Goal: Task Accomplishment & Management: Manage account settings

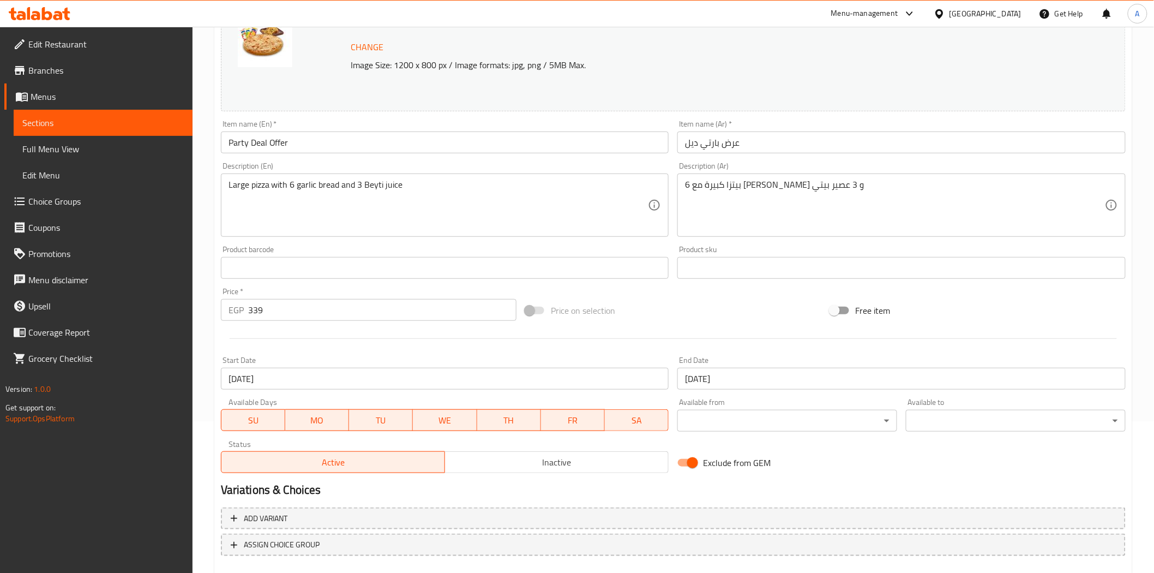
scroll to position [212, 0]
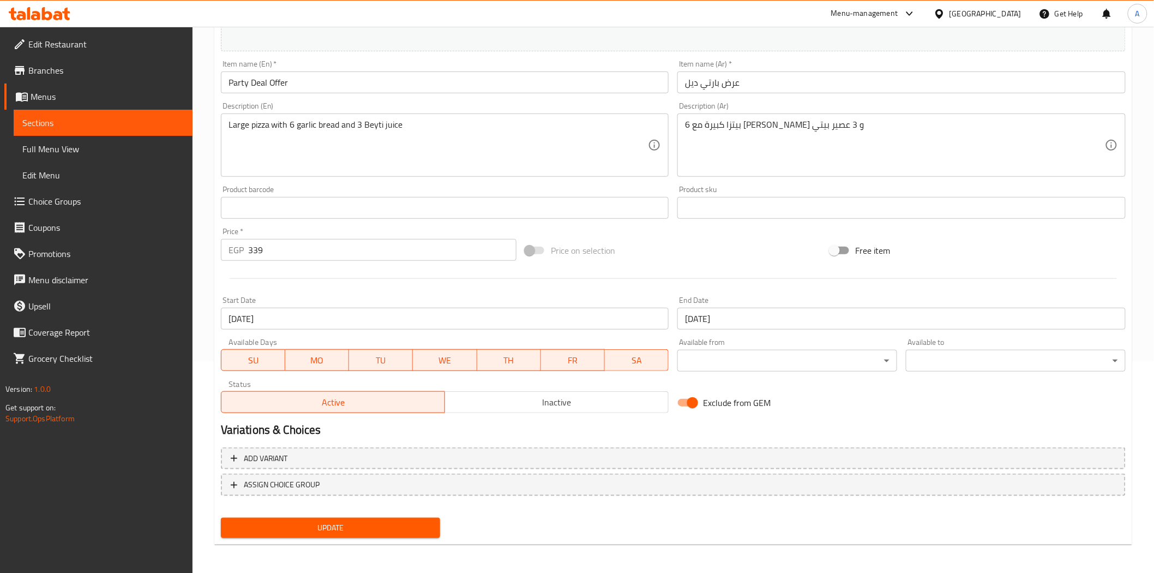
click at [390, 522] on span "Update" at bounding box center [331, 528] width 202 height 14
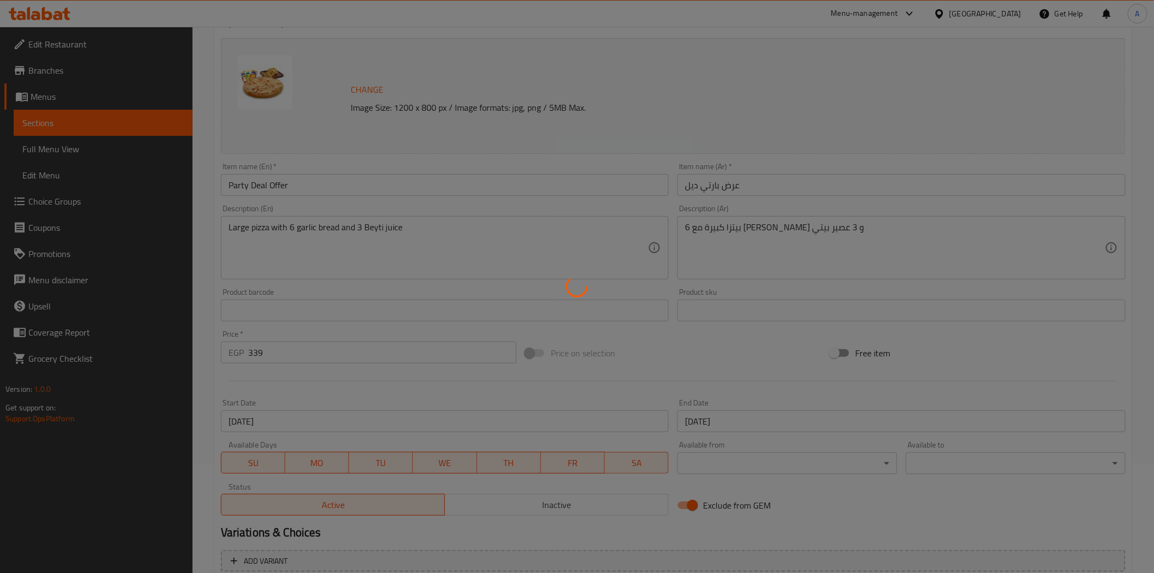
scroll to position [0, 0]
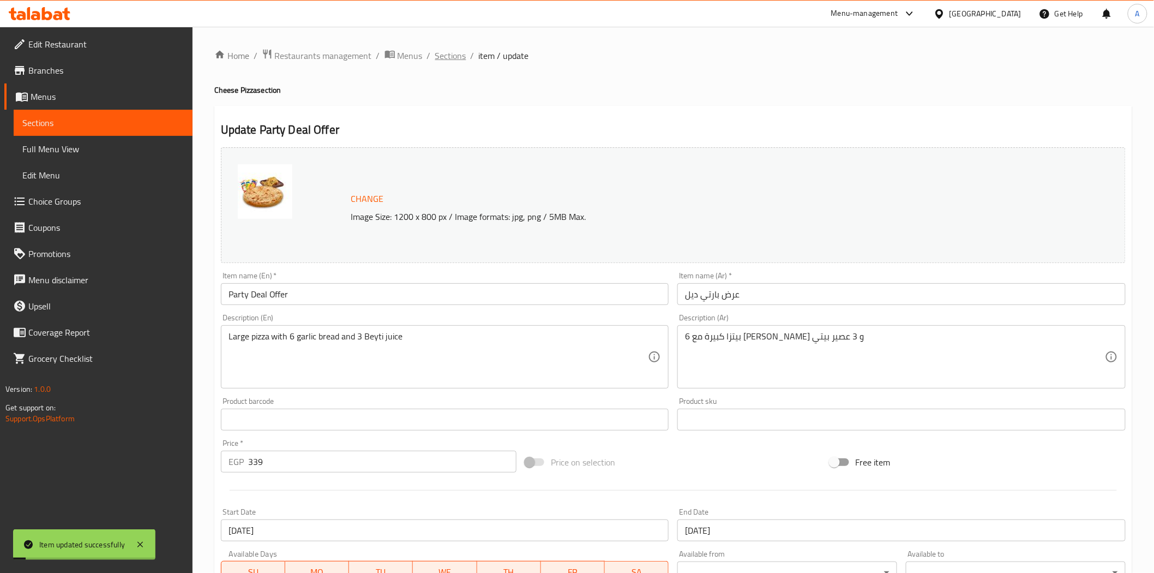
click at [450, 58] on span "Sections" at bounding box center [450, 55] width 31 height 13
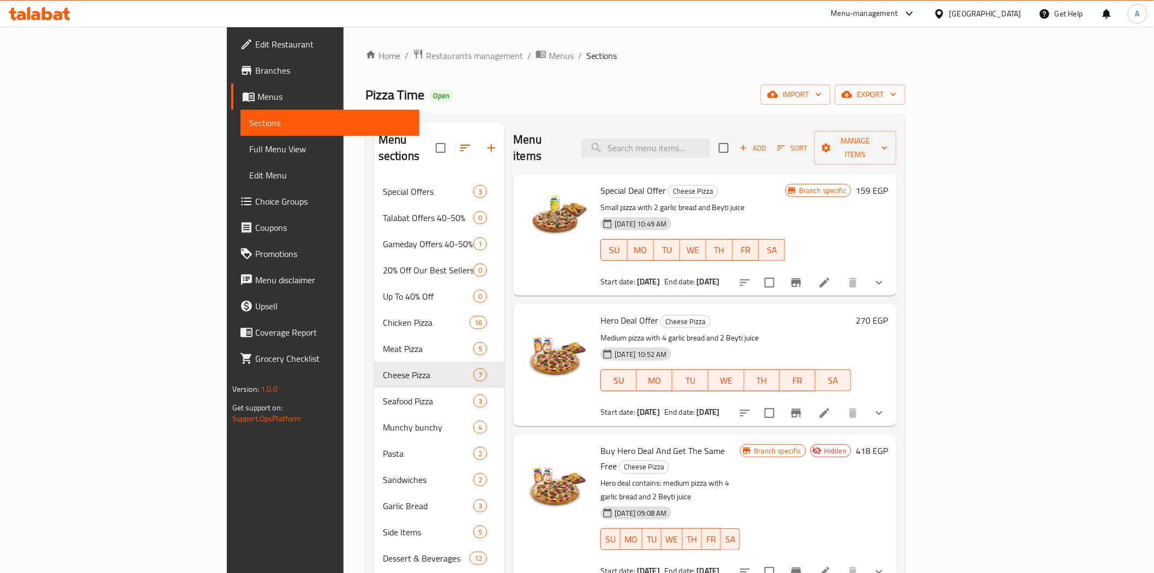
scroll to position [61, 0]
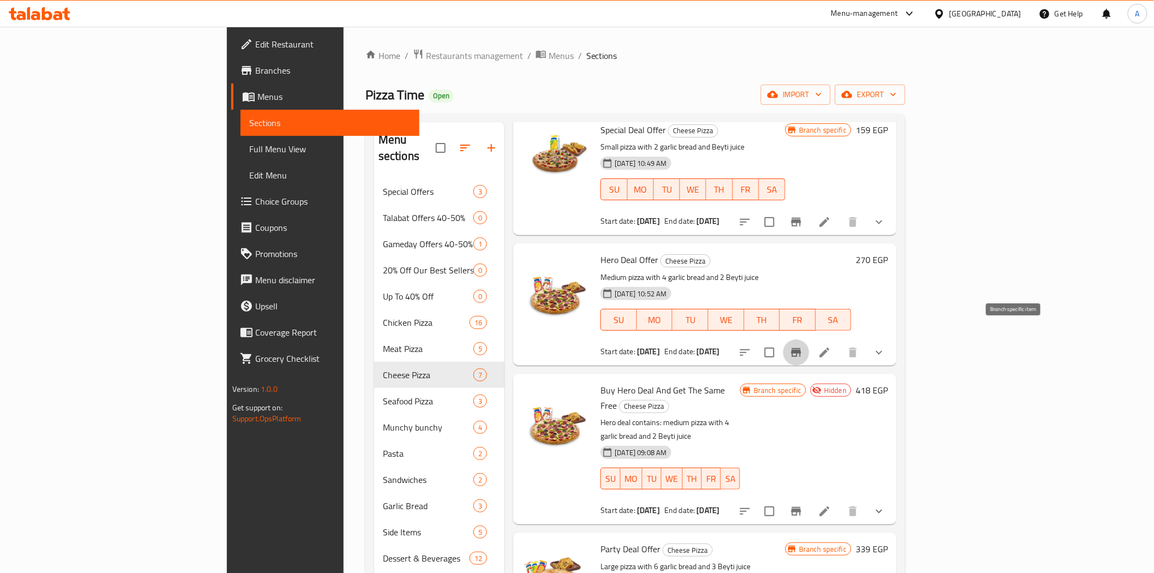
click at [810, 339] on button "Branch-specific-item" at bounding box center [796, 352] width 26 height 26
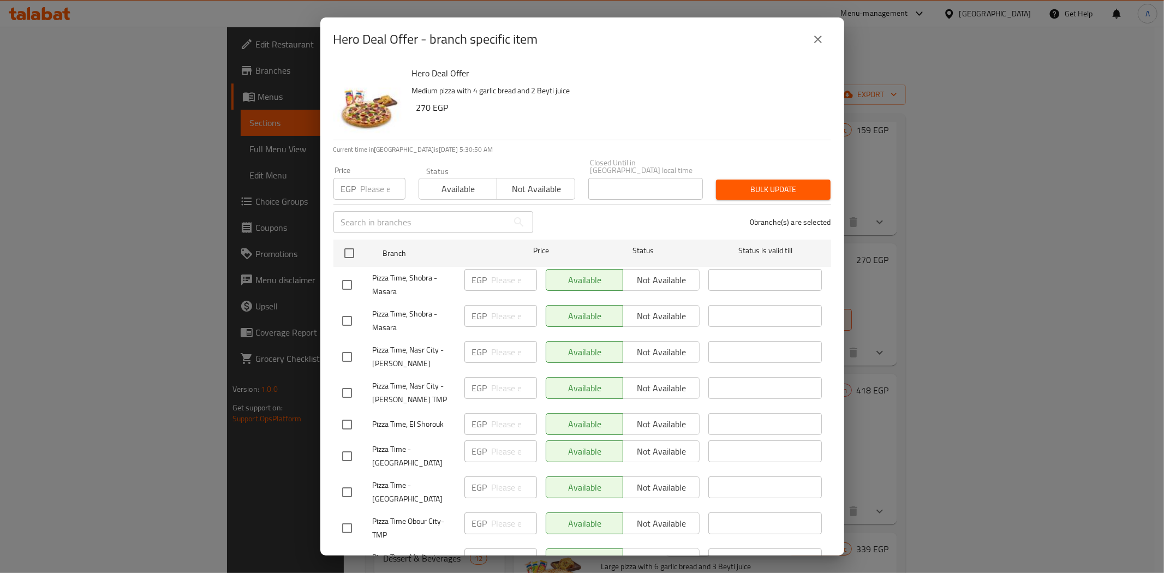
click at [378, 183] on input "number" at bounding box center [383, 189] width 45 height 22
type input "360"
click at [346, 253] on input "checkbox" at bounding box center [349, 253] width 23 height 23
checkbox input "true"
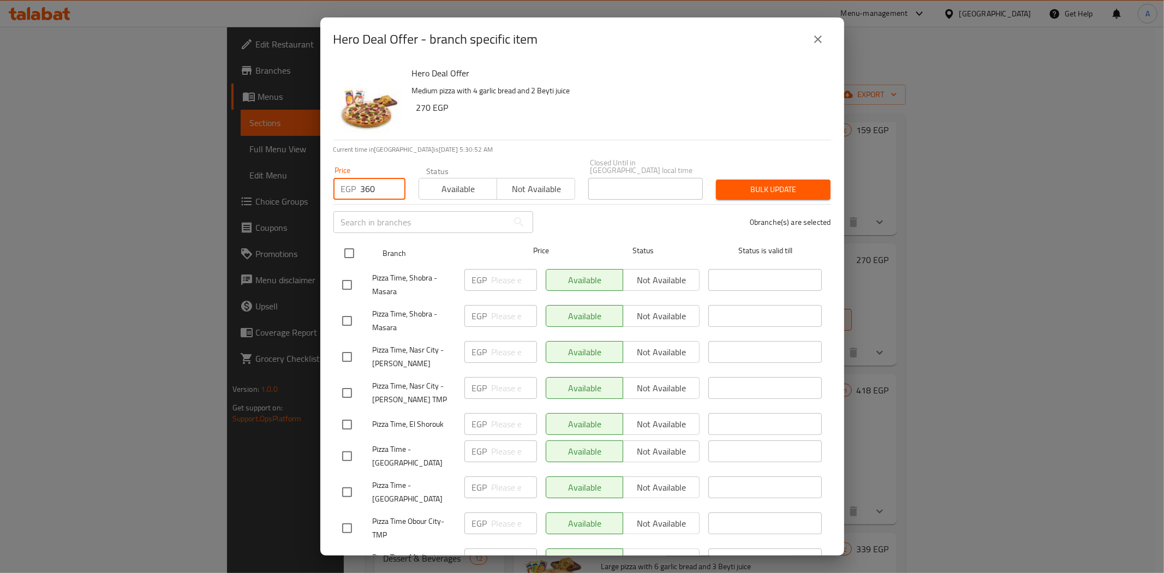
checkbox input "true"
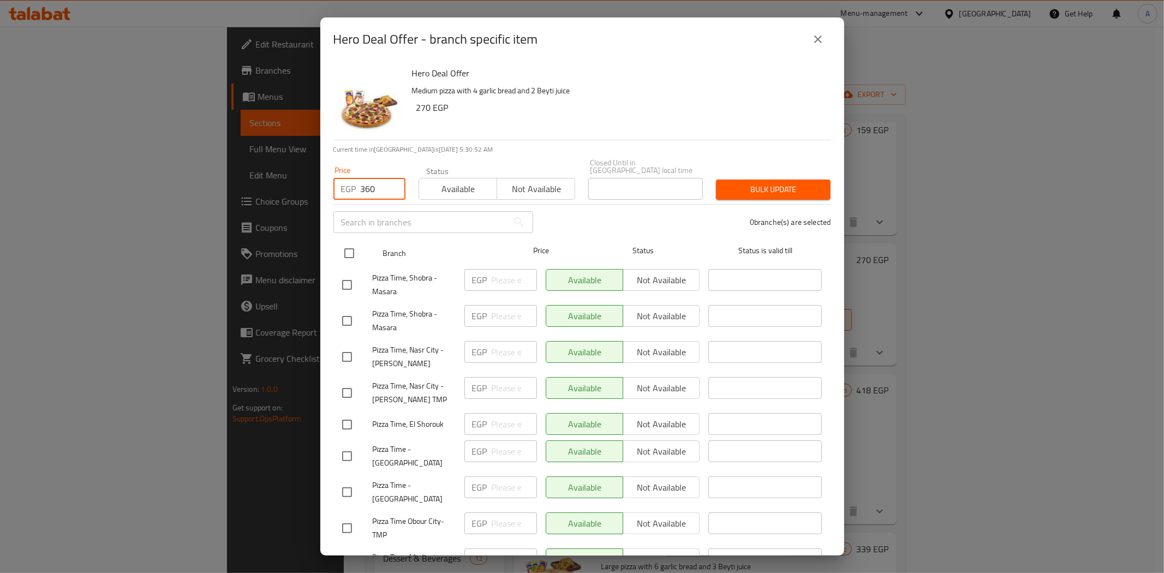
checkbox input "true"
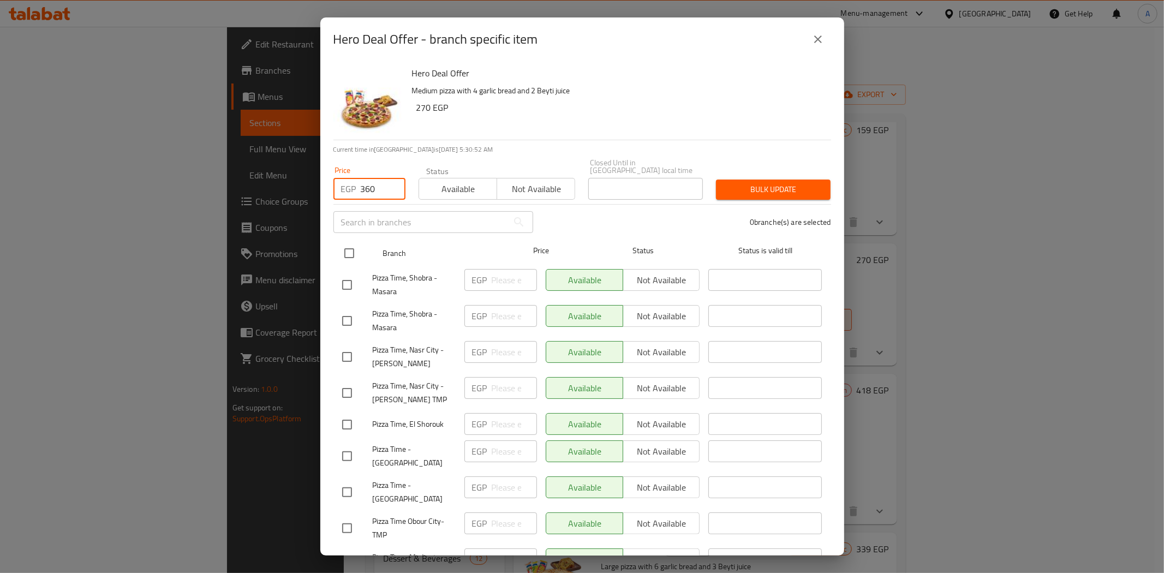
checkbox input "true"
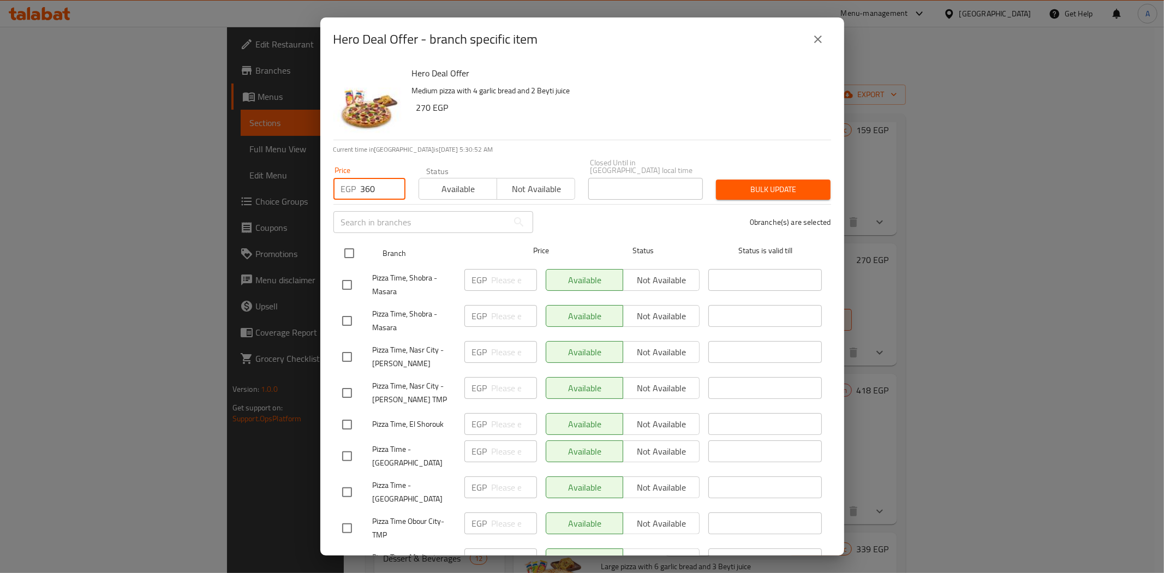
checkbox input "true"
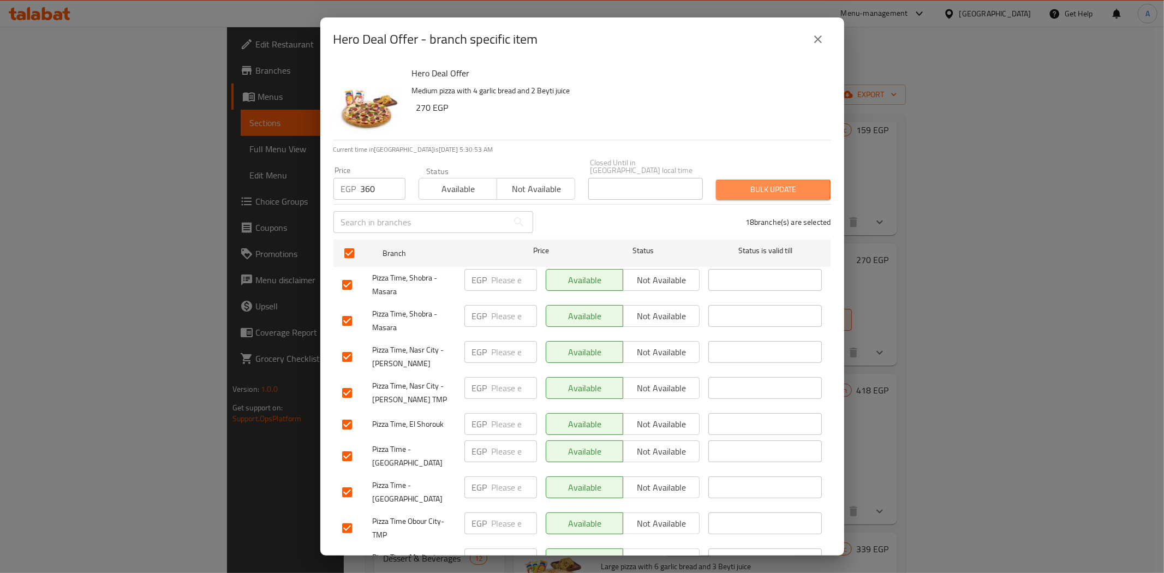
click at [733, 183] on span "Bulk update" at bounding box center [772, 190] width 97 height 14
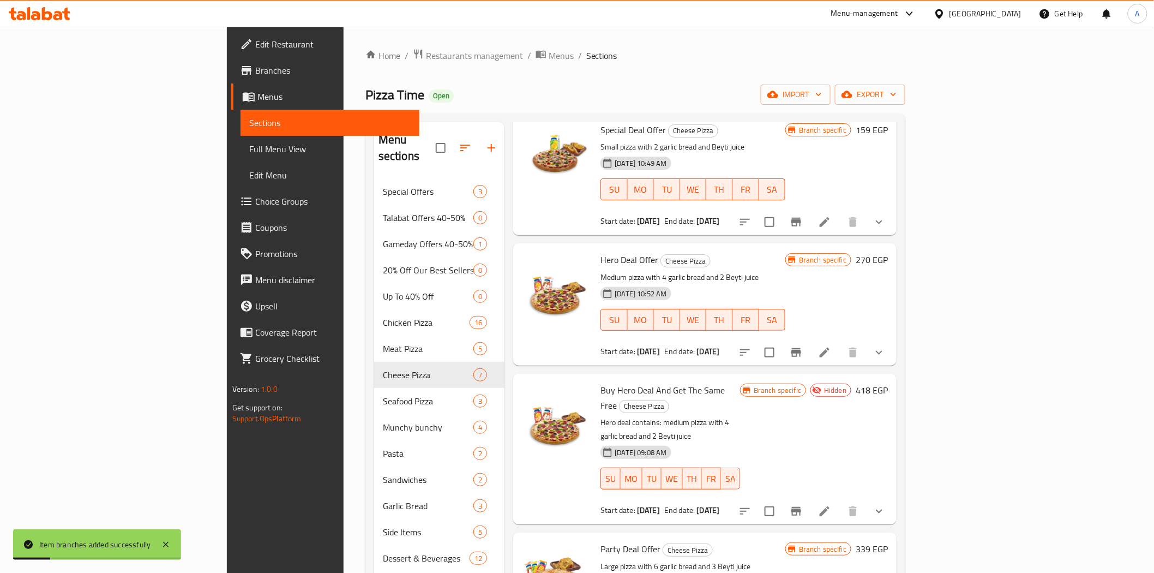
click at [840, 343] on li at bounding box center [825, 353] width 31 height 20
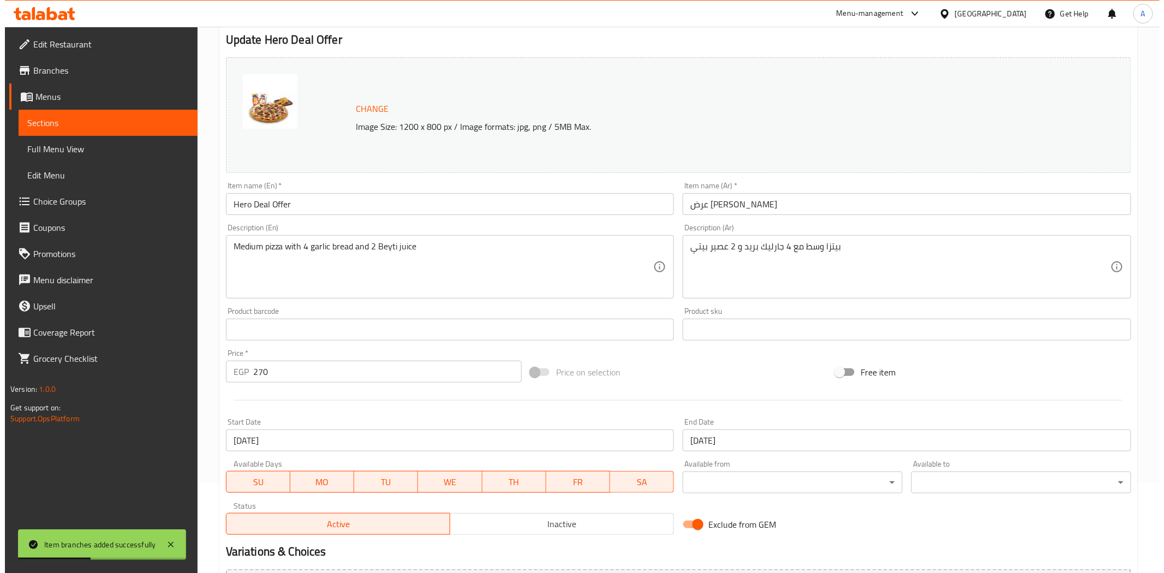
scroll to position [212, 0]
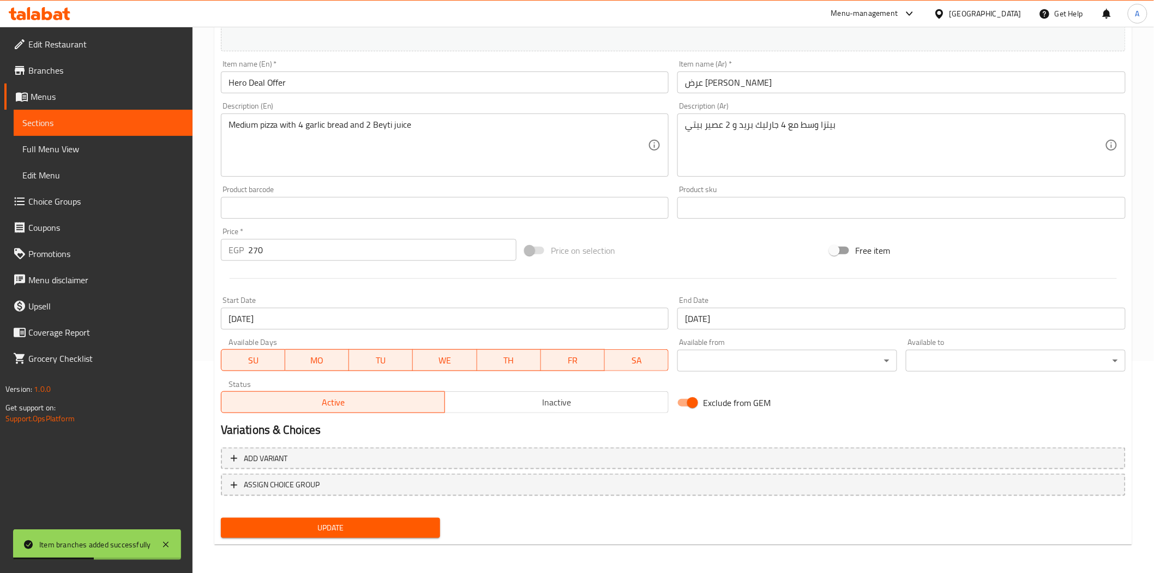
click at [748, 318] on input "[DATE]" at bounding box center [902, 319] width 448 height 22
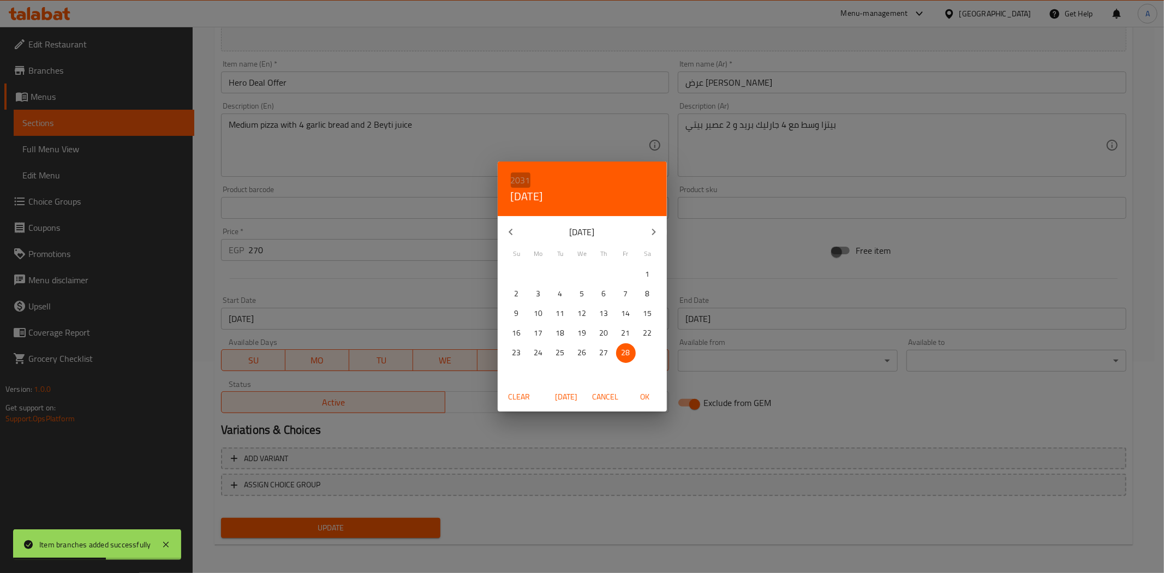
click at [522, 179] on h6 "2031" at bounding box center [521, 179] width 20 height 15
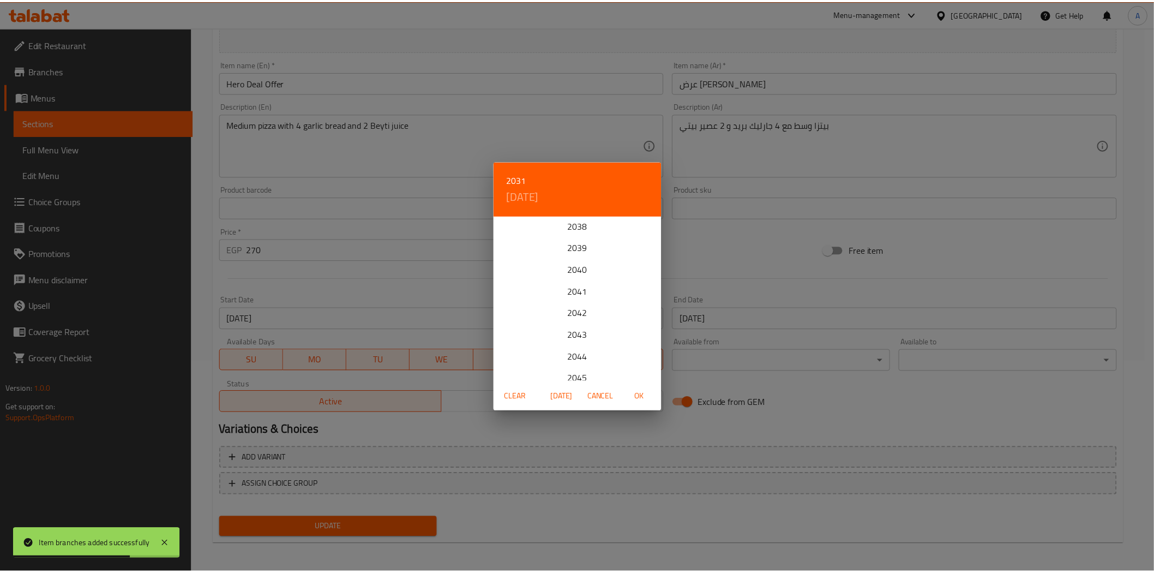
scroll to position [308, 0]
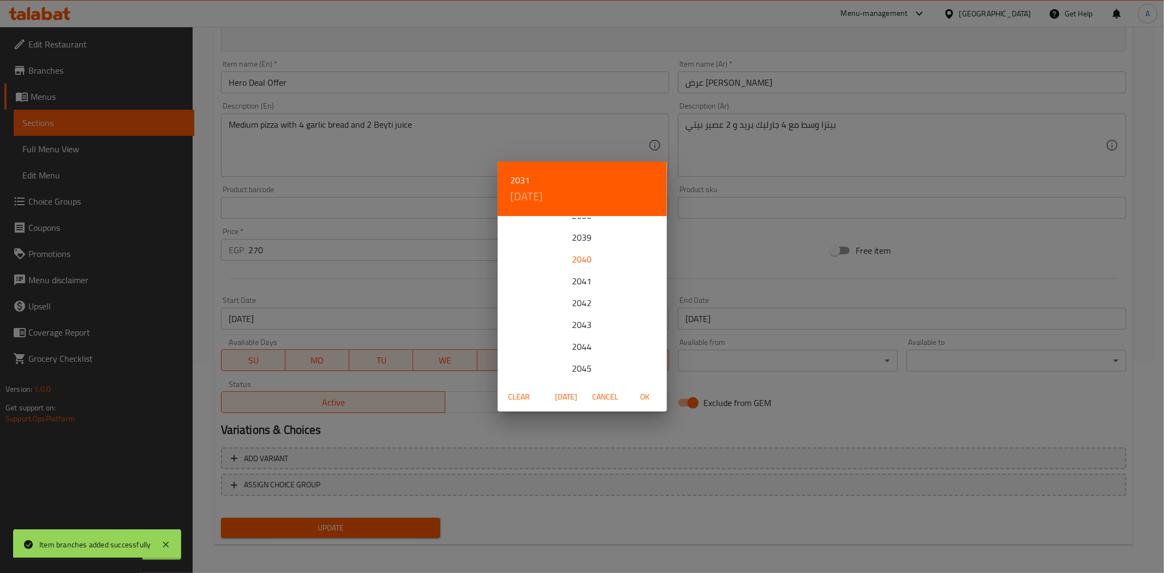
click at [582, 259] on div "2040" at bounding box center [582, 259] width 169 height 22
click at [655, 227] on icon "button" at bounding box center [653, 231] width 13 height 13
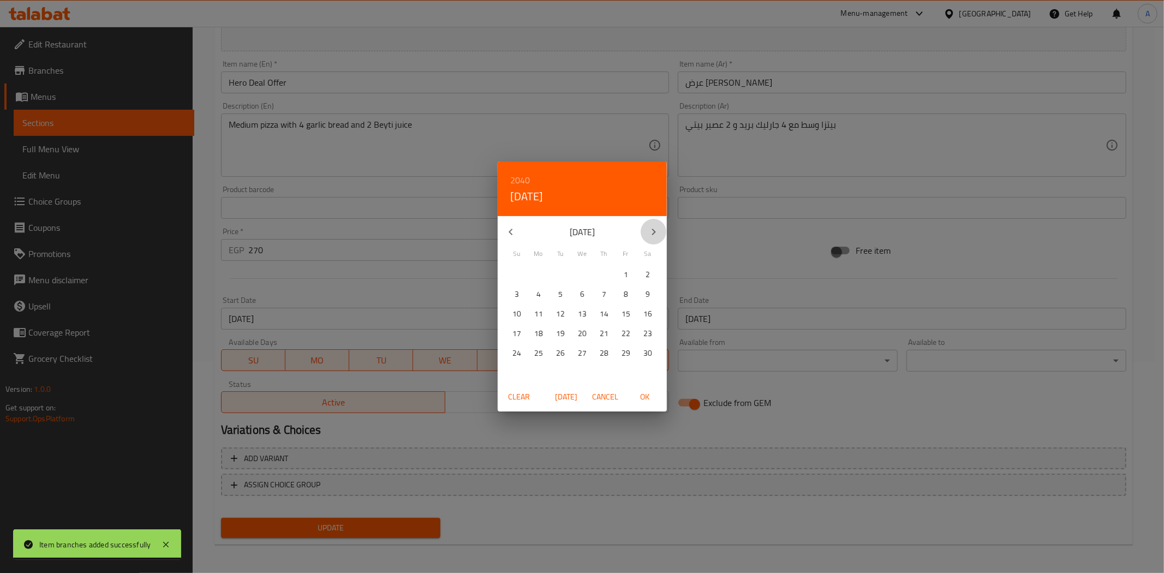
click at [655, 227] on icon "button" at bounding box center [653, 231] width 13 height 13
click at [583, 348] on p "31" at bounding box center [582, 353] width 9 height 14
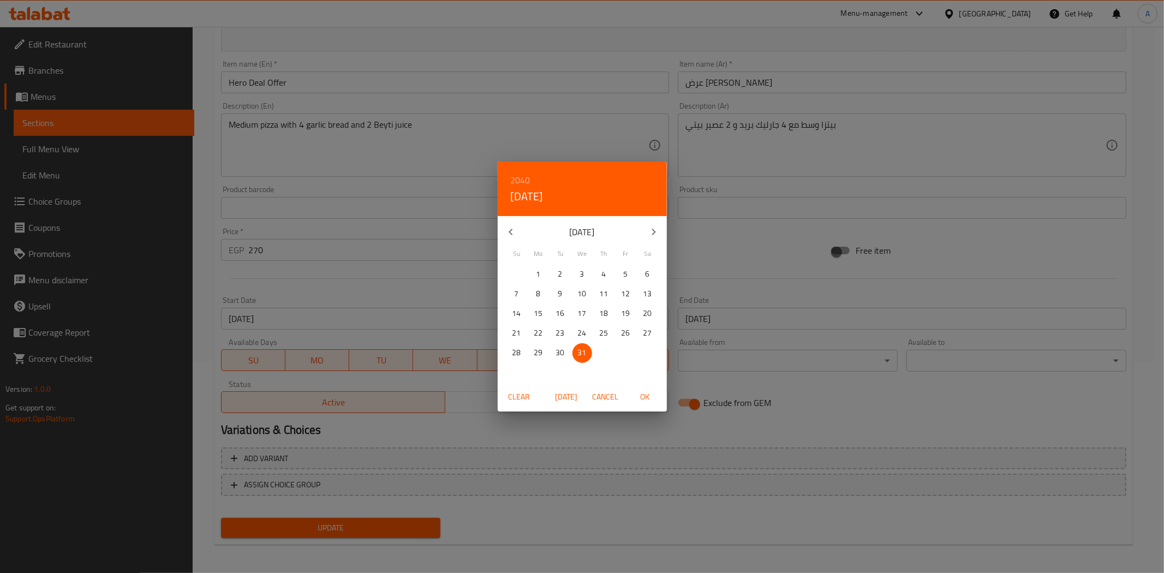
click at [646, 399] on span "OK" at bounding box center [645, 397] width 26 height 14
type input "[DATE]"
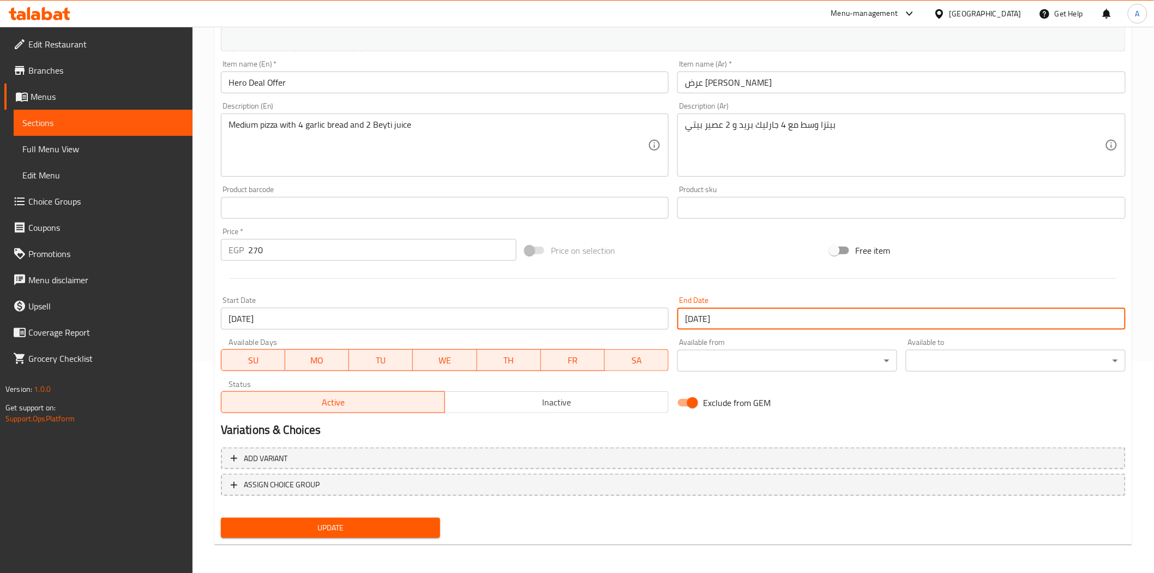
click at [361, 522] on span "Update" at bounding box center [331, 528] width 202 height 14
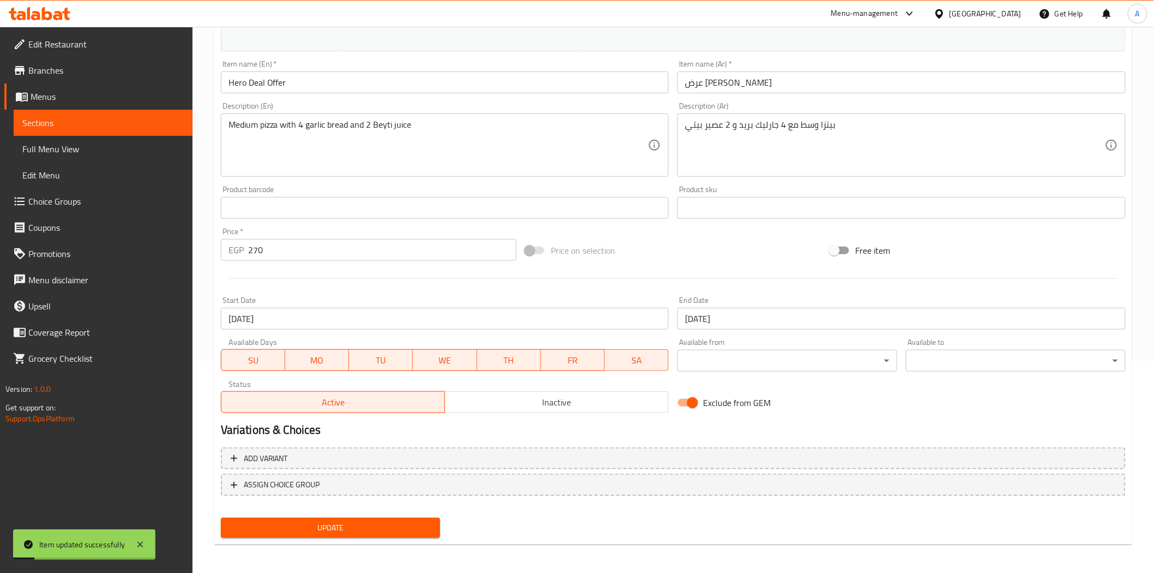
click at [645, 273] on div at bounding box center [674, 278] width 914 height 27
click at [678, 423] on h2 "Variations & Choices" at bounding box center [673, 430] width 905 height 16
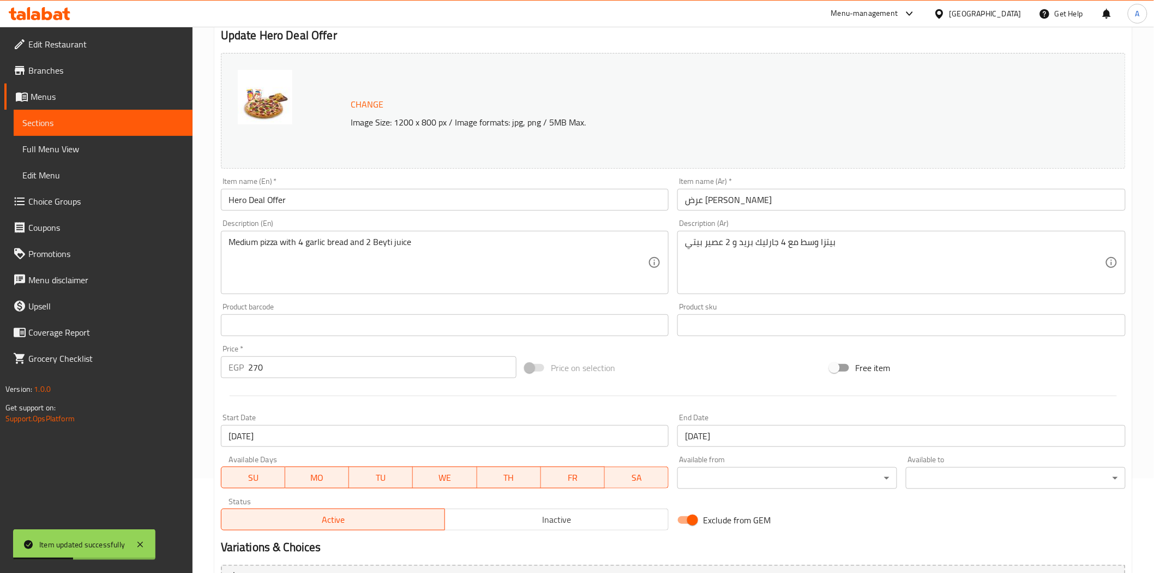
scroll to position [0, 0]
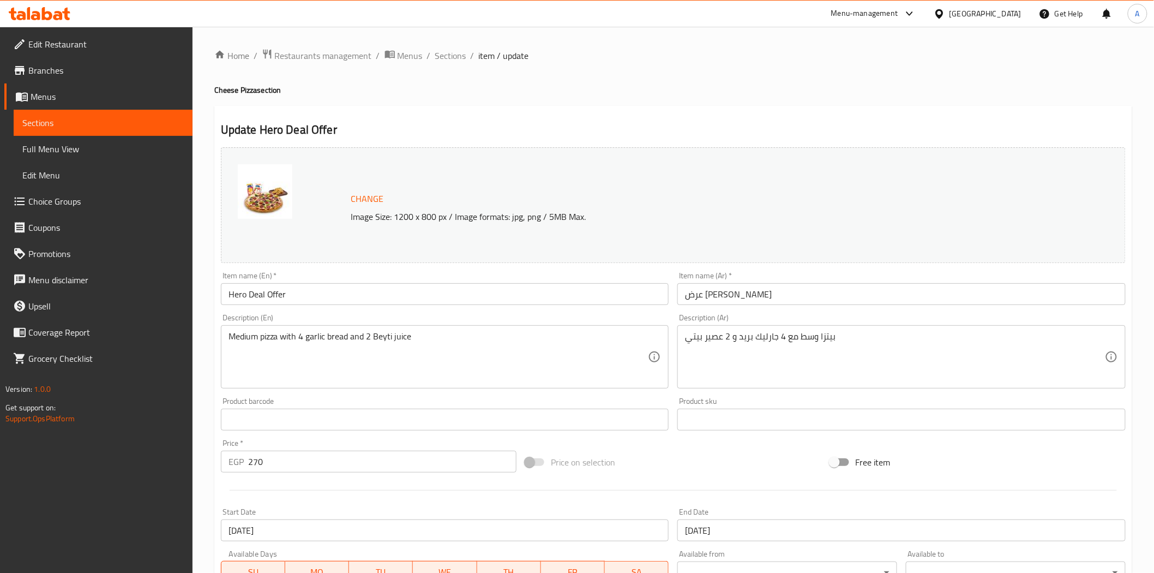
click at [669, 468] on div "Price on selection" at bounding box center [673, 461] width 304 height 29
click at [625, 51] on ol "Home / Restaurants management / Menus / Sections / item / update" at bounding box center [673, 56] width 918 height 14
click at [500, 108] on div "Update Hero Deal Offer Change Image Size: 1200 x 800 px / Image formats: jpg, p…" at bounding box center [673, 431] width 918 height 651
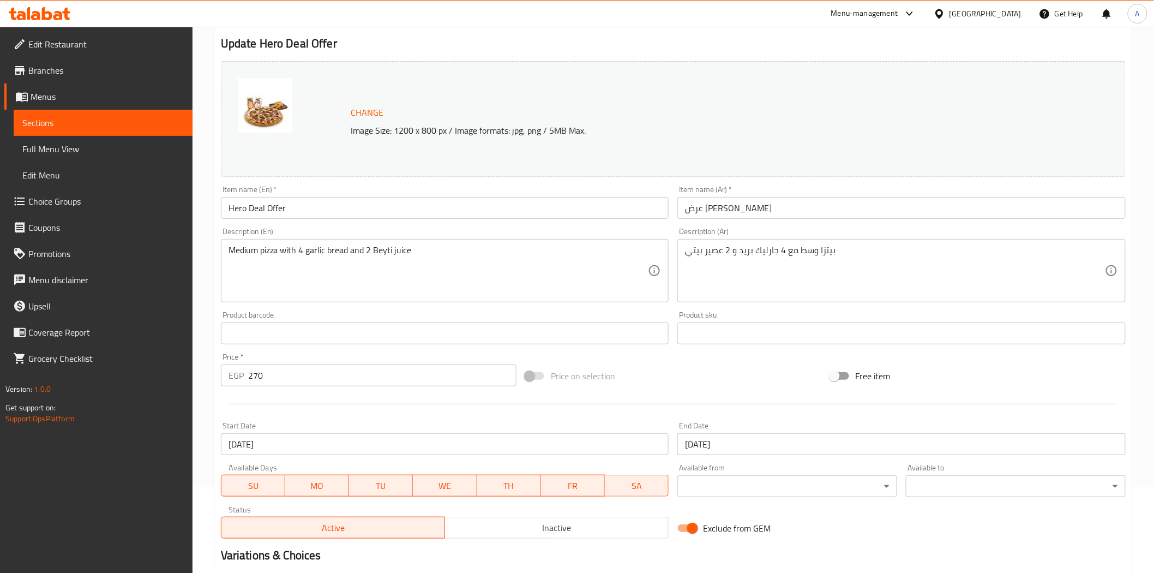
scroll to position [212, 0]
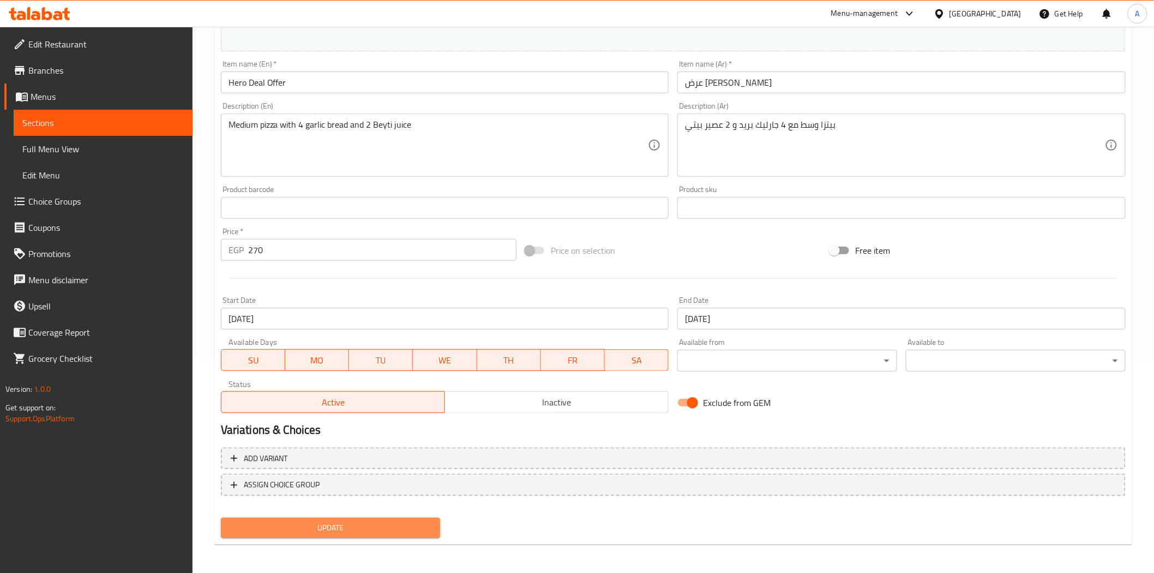
click at [374, 525] on span "Update" at bounding box center [331, 528] width 202 height 14
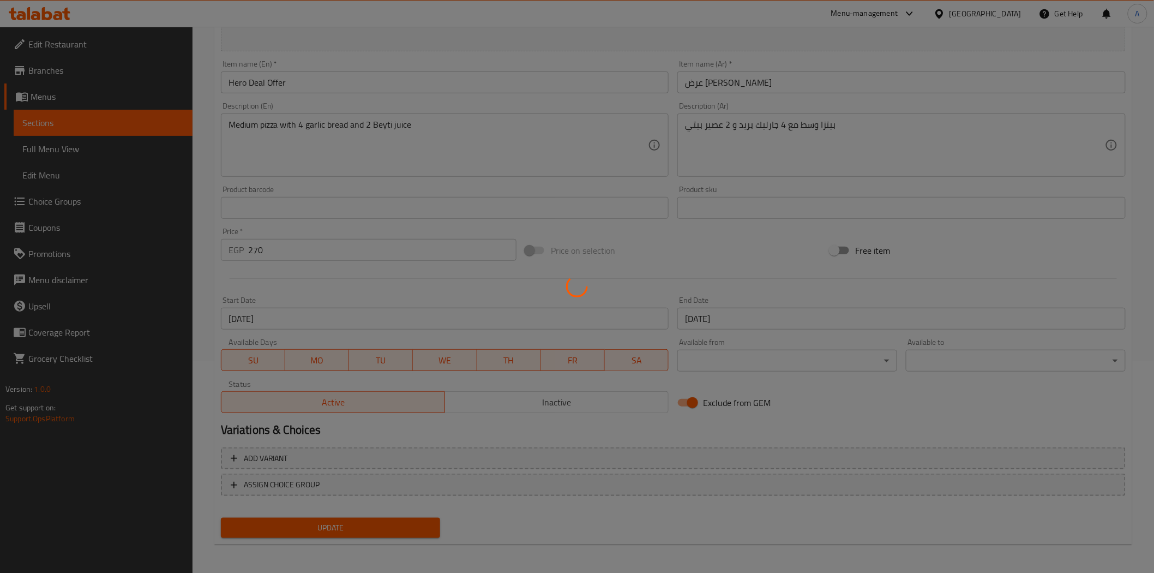
scroll to position [0, 0]
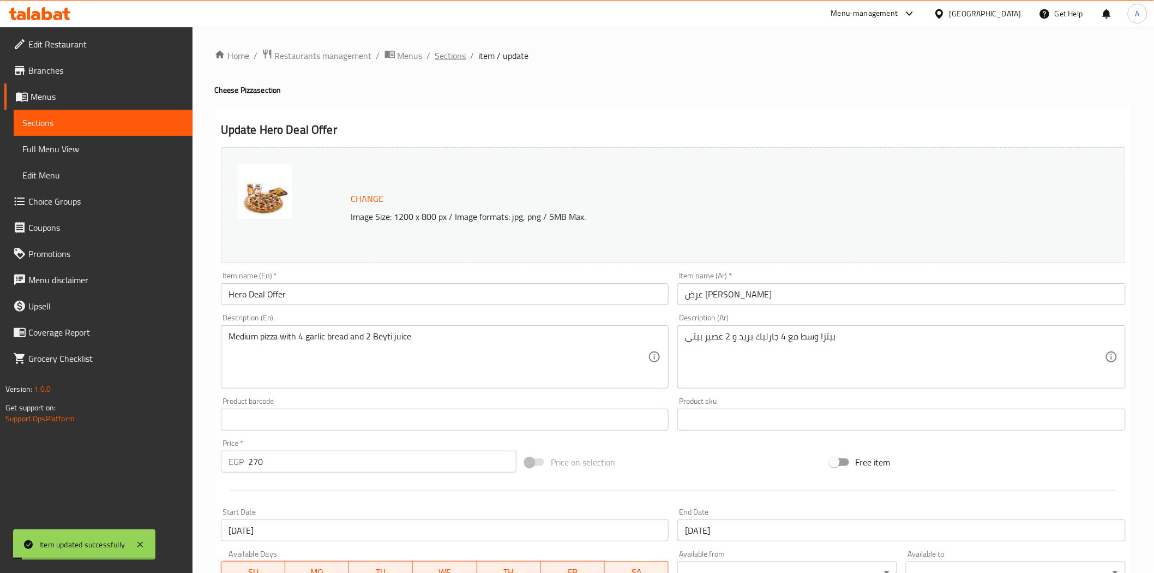
click at [453, 58] on span "Sections" at bounding box center [450, 55] width 31 height 13
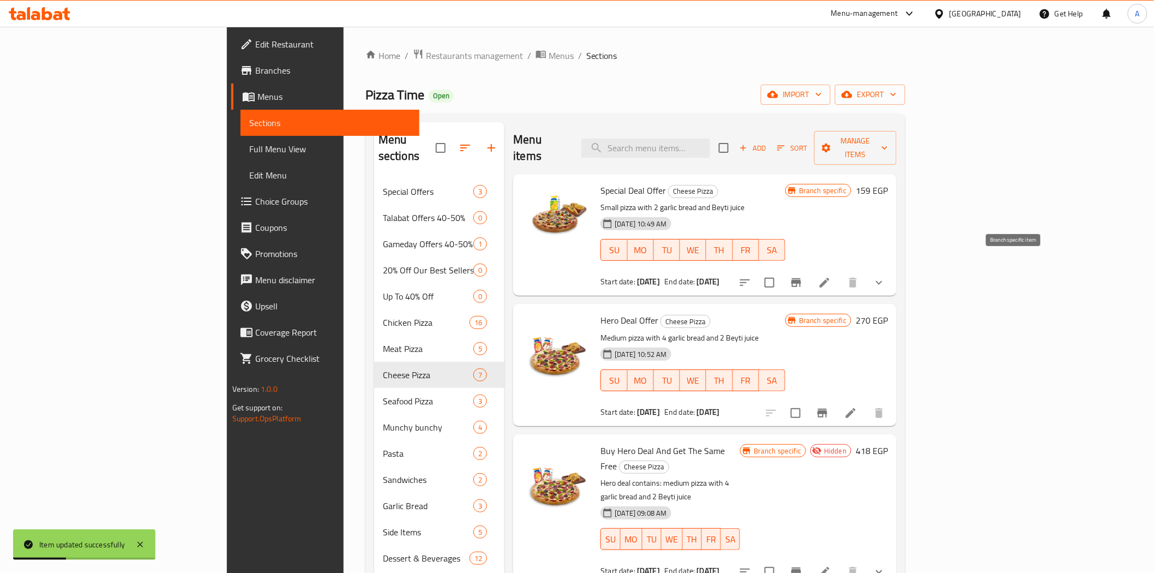
click at [801, 278] on icon "Branch-specific-item" at bounding box center [797, 282] width 10 height 9
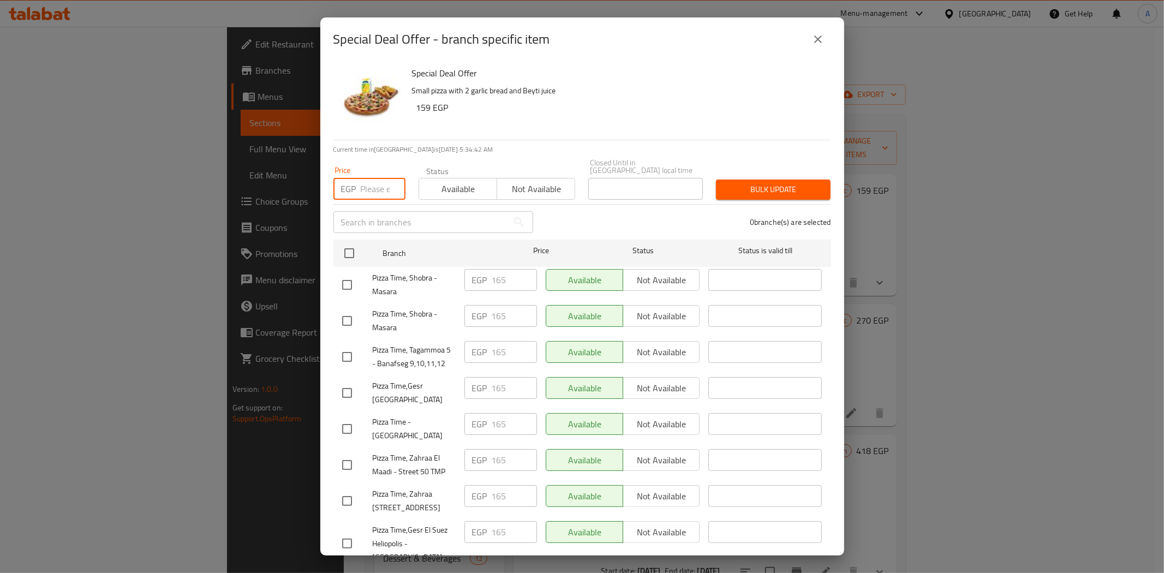
click at [373, 181] on input "number" at bounding box center [383, 189] width 45 height 22
type input "260"
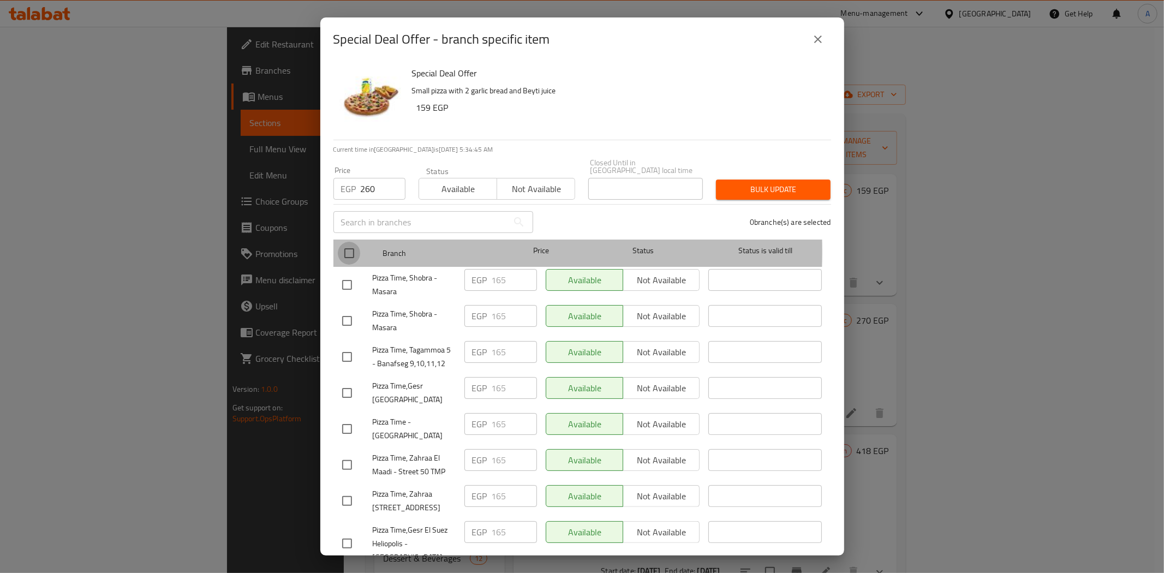
click at [350, 243] on input "checkbox" at bounding box center [349, 253] width 23 height 23
checkbox input "true"
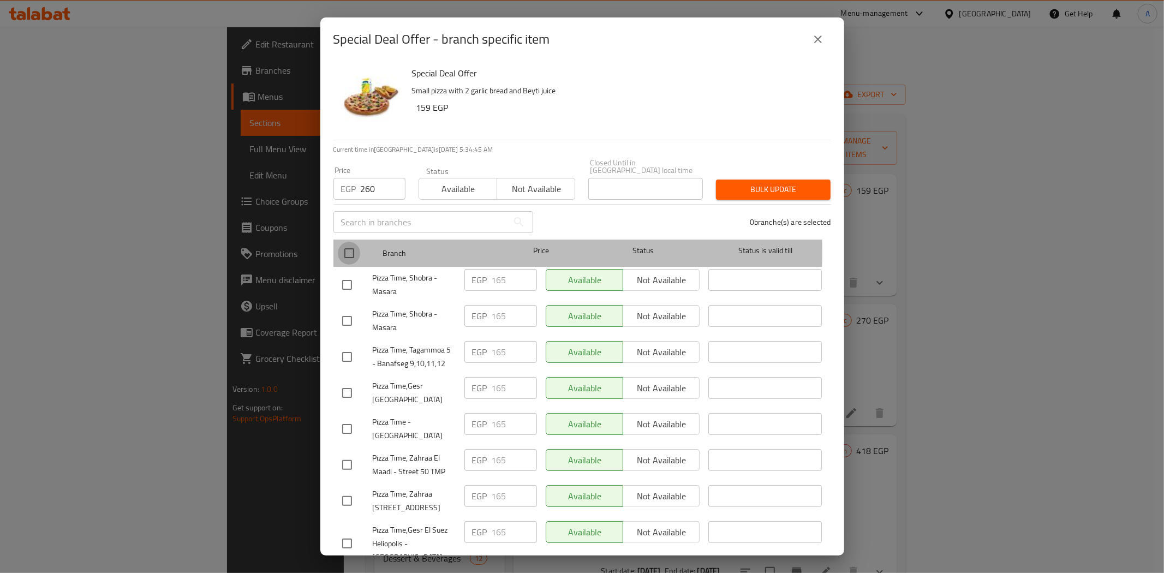
checkbox input "true"
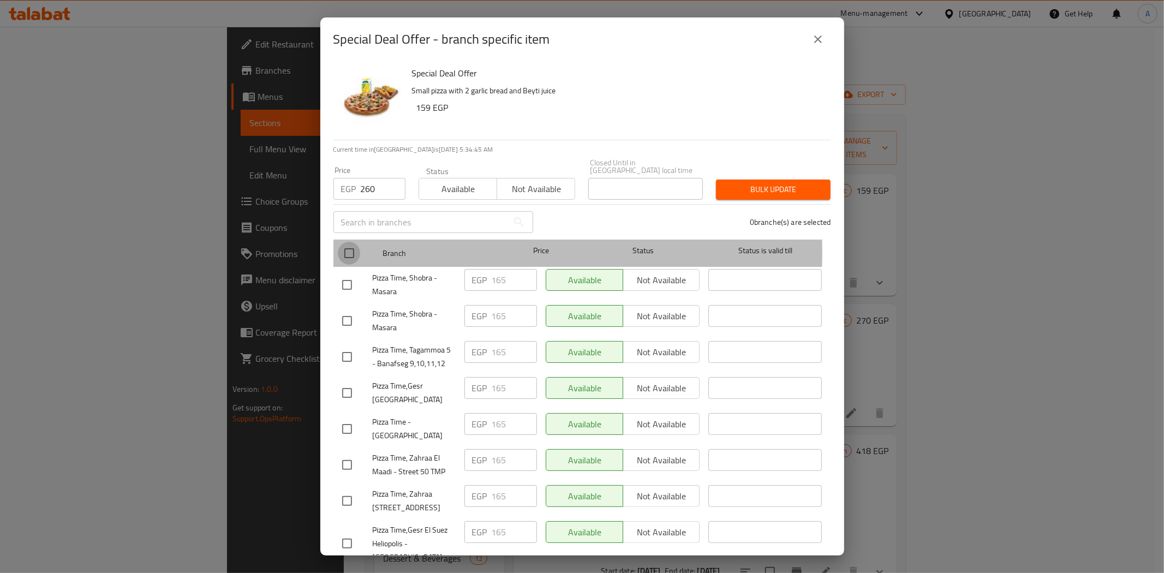
checkbox input "true"
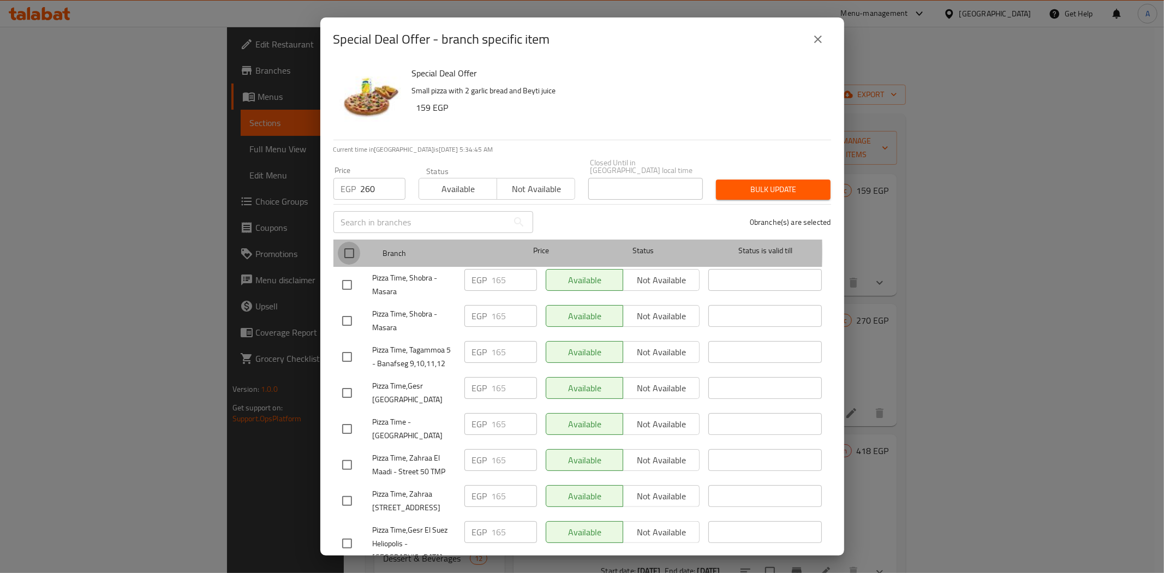
checkbox input "true"
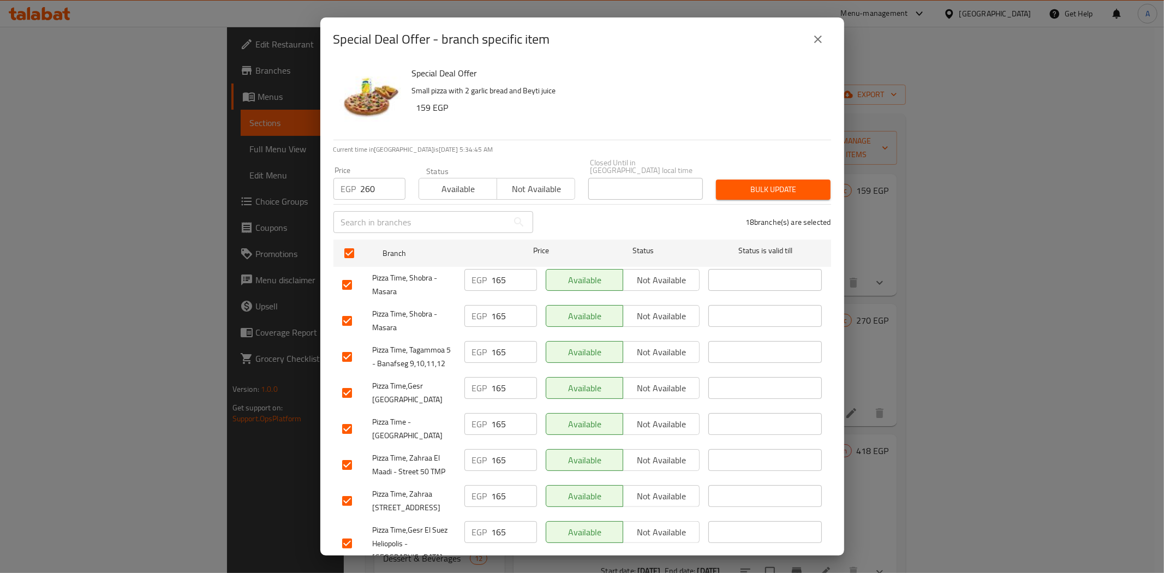
click at [729, 184] on span "Bulk update" at bounding box center [772, 190] width 97 height 14
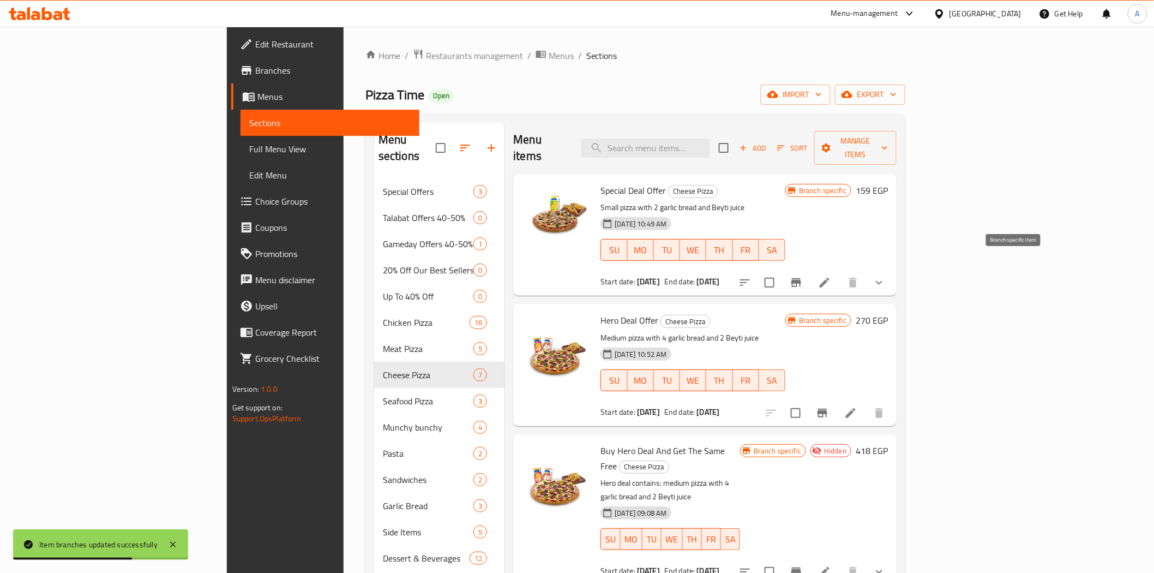
click at [803, 276] on icon "Branch-specific-item" at bounding box center [796, 282] width 13 height 13
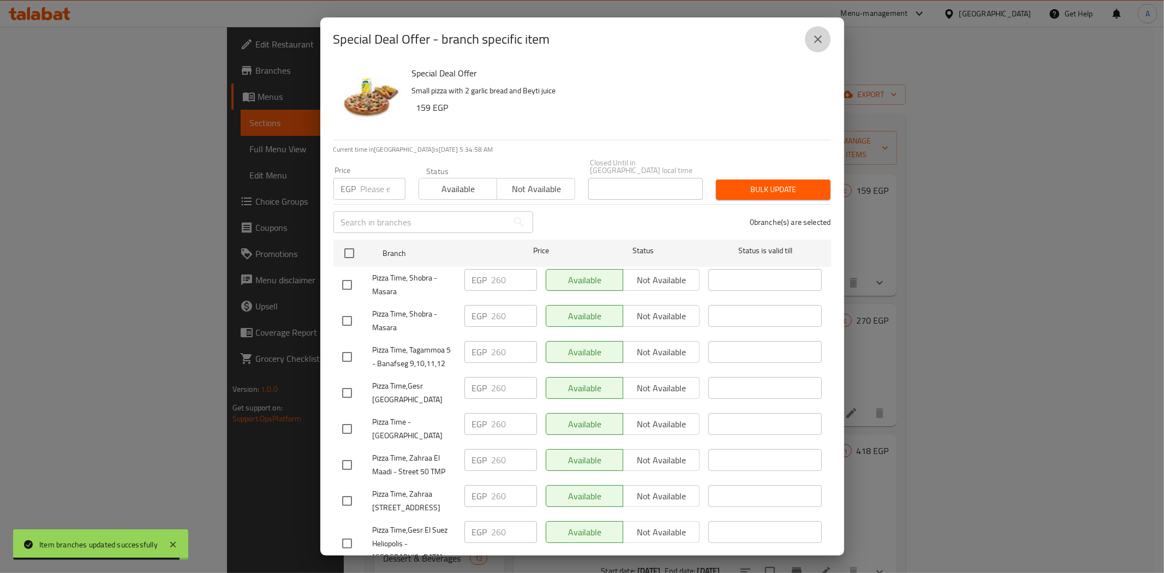
click at [817, 40] on icon "close" at bounding box center [817, 39] width 13 height 13
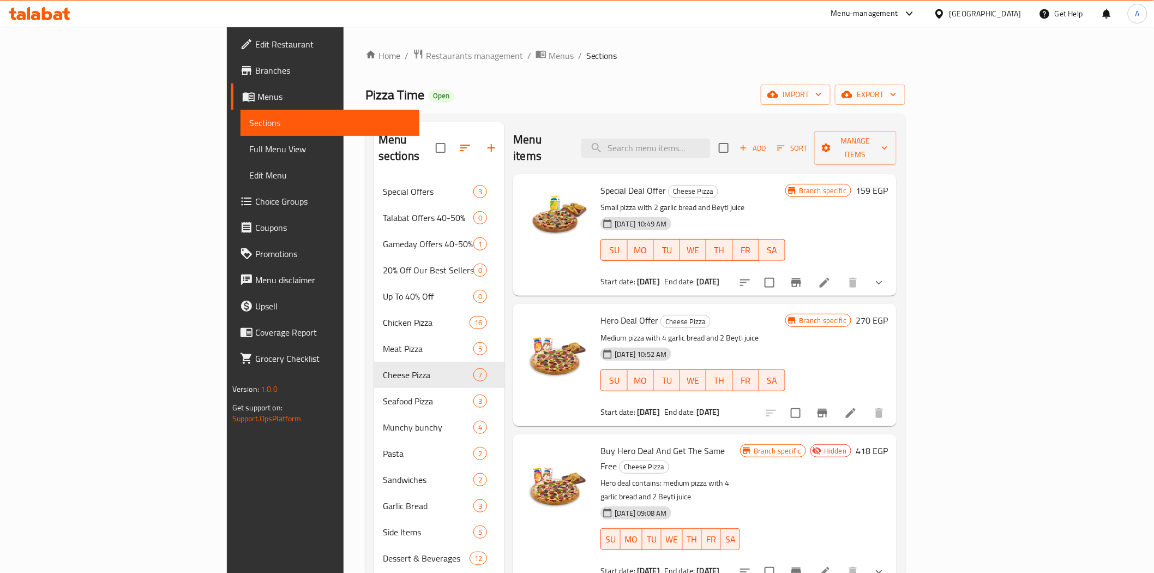
click at [708, 308] on div "Hero Deal Offer Cheese Pizza Medium pizza with 4 garlic bread and 2 Beyti juice…" at bounding box center [693, 364] width 194 height 113
click at [831, 276] on icon at bounding box center [824, 282] width 13 height 13
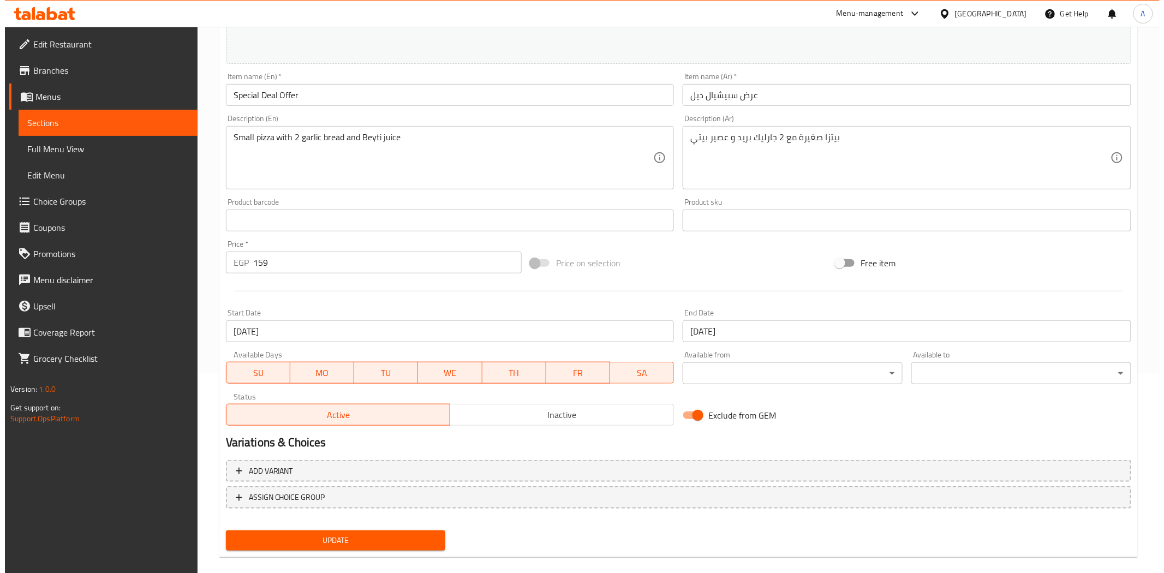
scroll to position [212, 0]
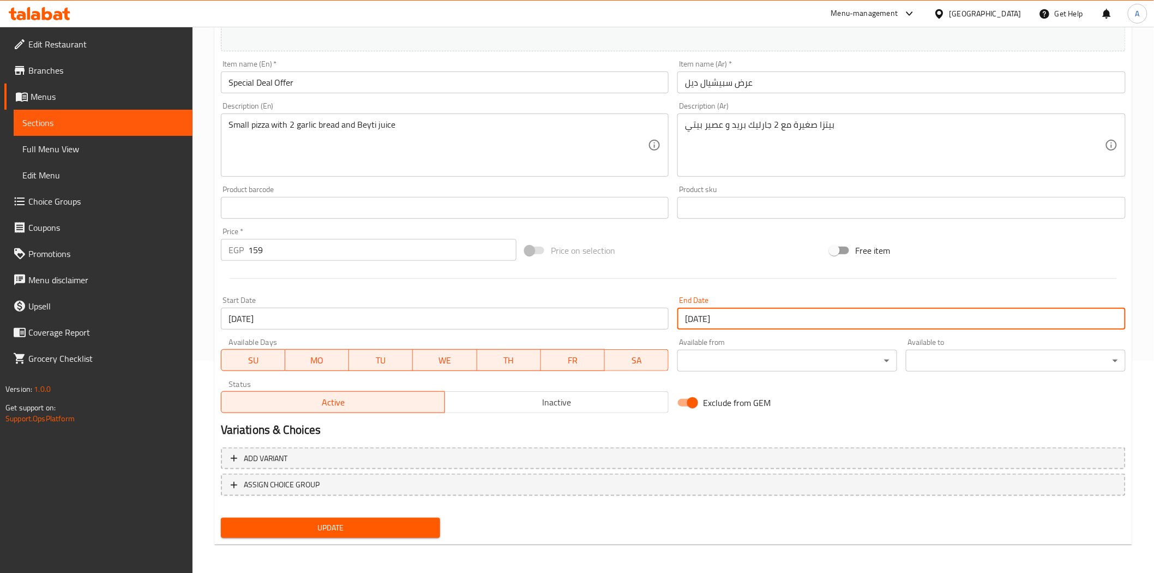
click at [813, 313] on input "[DATE]" at bounding box center [902, 319] width 448 height 22
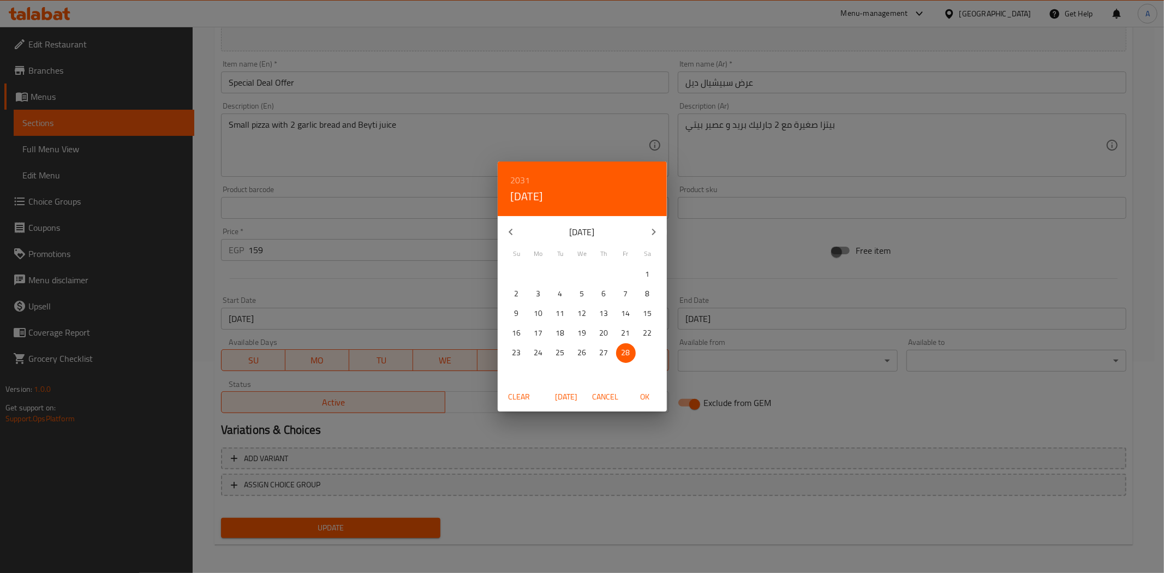
click at [521, 182] on h6 "2031" at bounding box center [521, 179] width 20 height 15
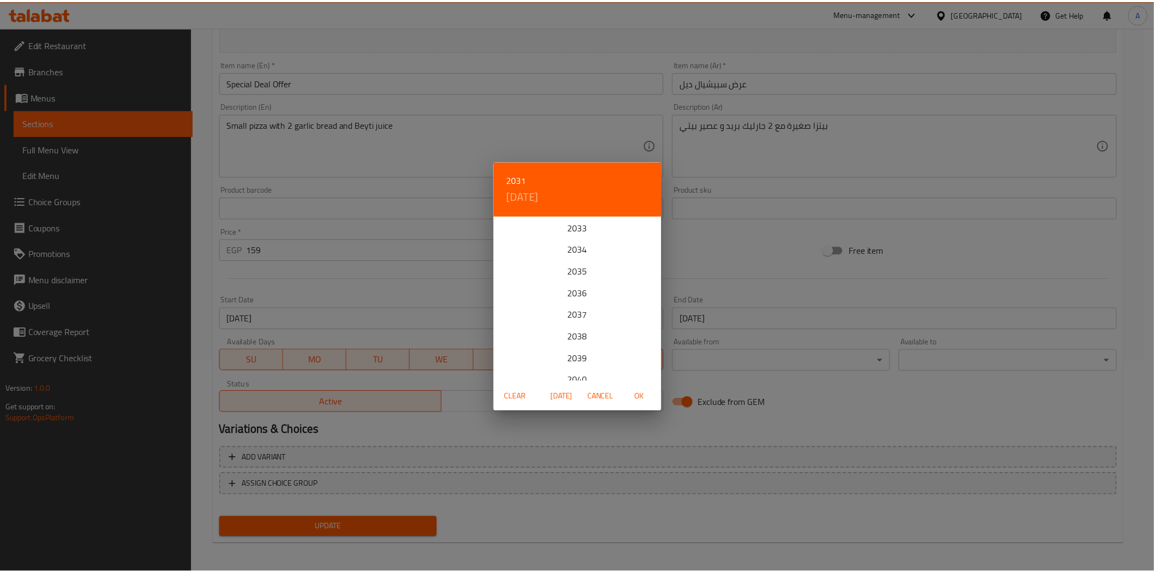
scroll to position [247, 0]
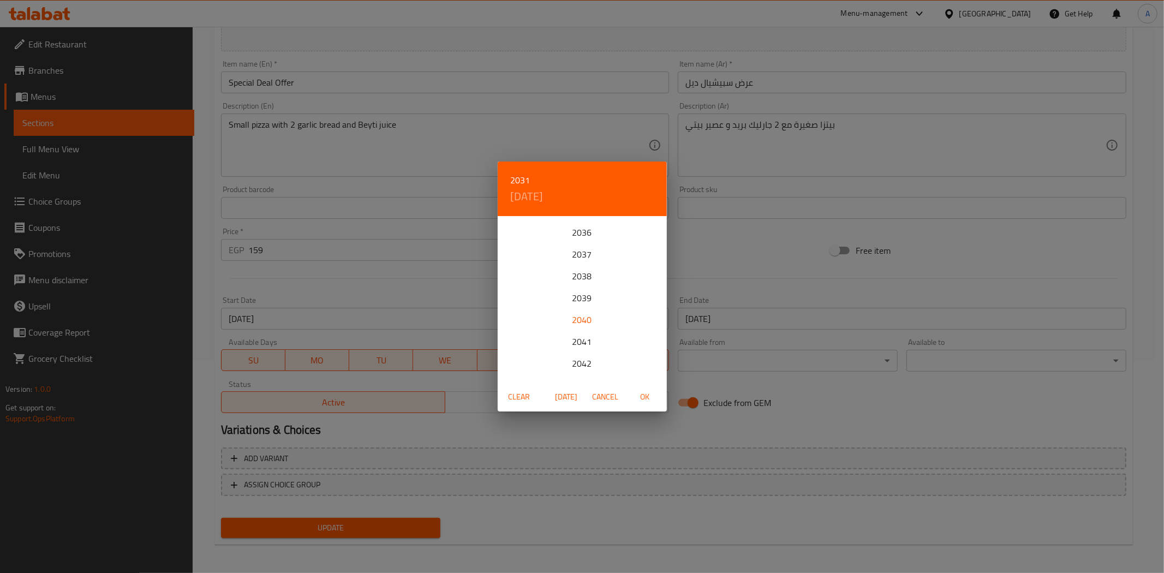
click at [579, 321] on div "2040" at bounding box center [582, 320] width 169 height 22
click at [648, 230] on icon "button" at bounding box center [653, 231] width 13 height 13
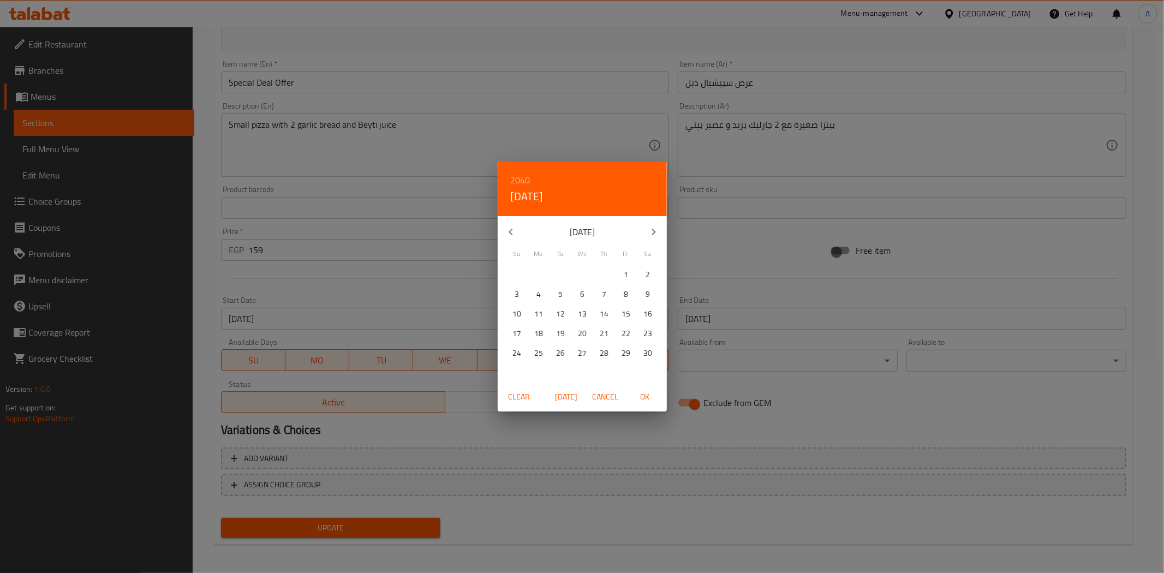
click at [648, 230] on icon "button" at bounding box center [653, 231] width 13 height 13
click at [582, 348] on p "31" at bounding box center [582, 353] width 9 height 14
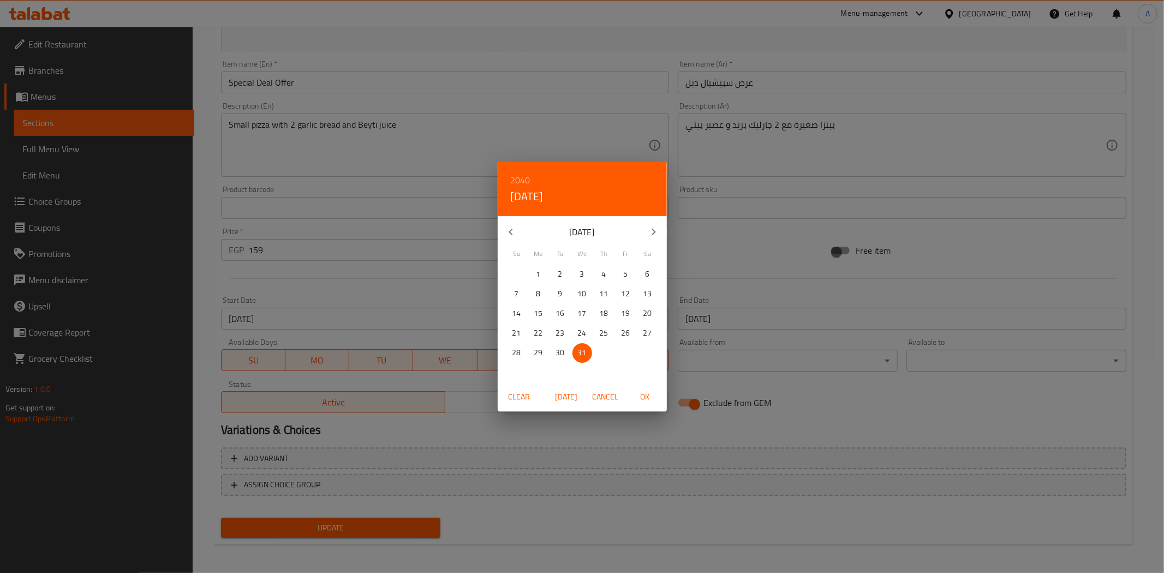
click at [642, 396] on span "OK" at bounding box center [645, 397] width 26 height 14
type input "[DATE]"
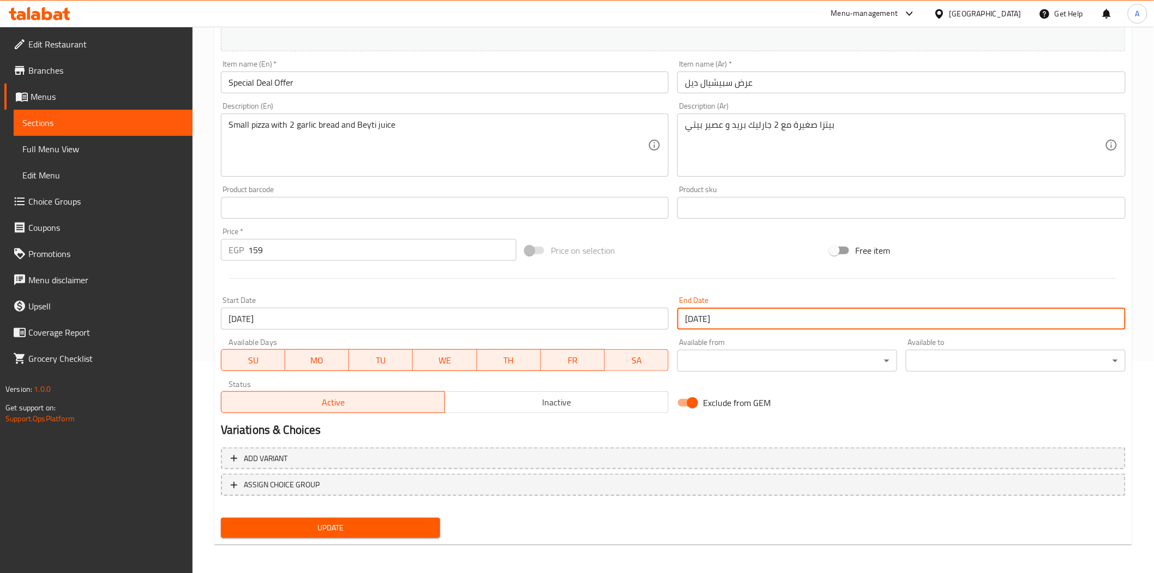
click at [353, 526] on span "Update" at bounding box center [331, 528] width 202 height 14
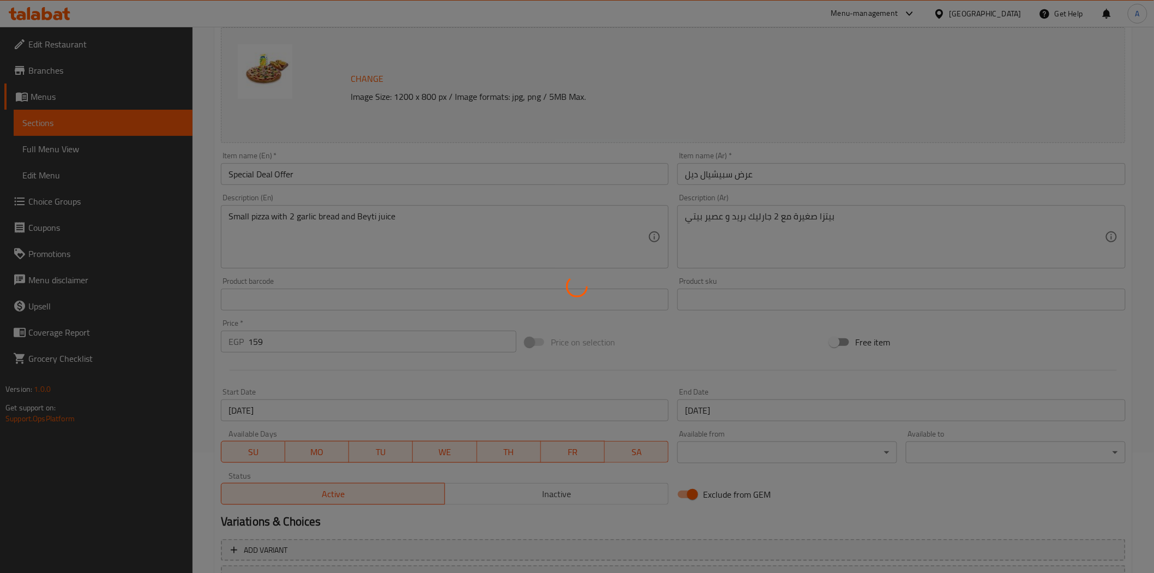
scroll to position [0, 0]
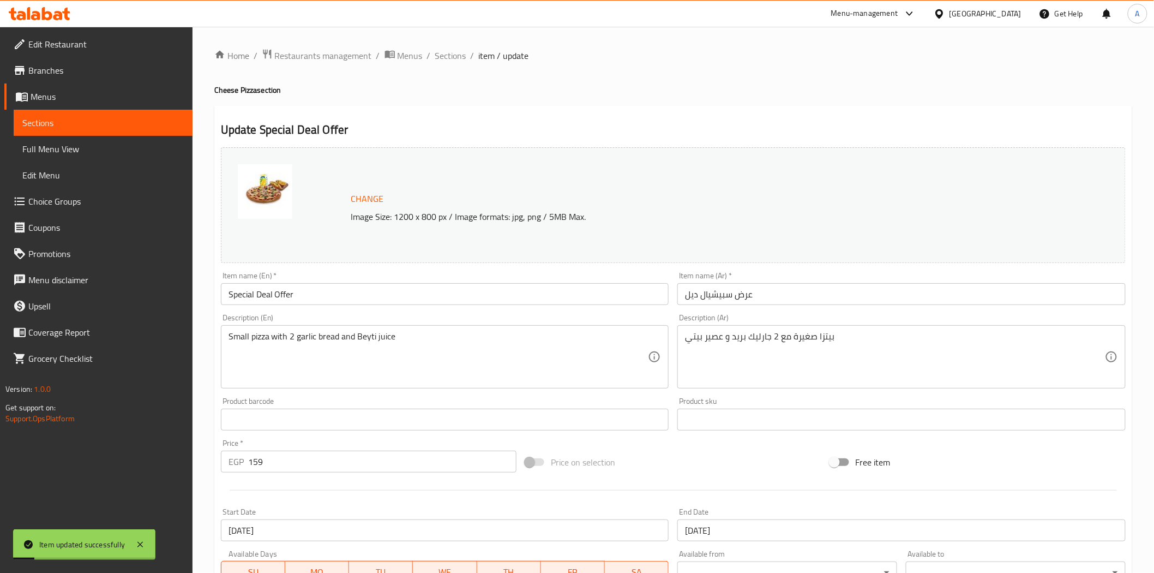
click at [599, 121] on div "Update Special Deal Offer Change Image Size: 1200 x 800 px / Image formats: jpg…" at bounding box center [673, 431] width 918 height 651
click at [554, 115] on div "Update Special Deal Offer Change Image Size: 1200 x 800 px / Image formats: jpg…" at bounding box center [673, 431] width 918 height 651
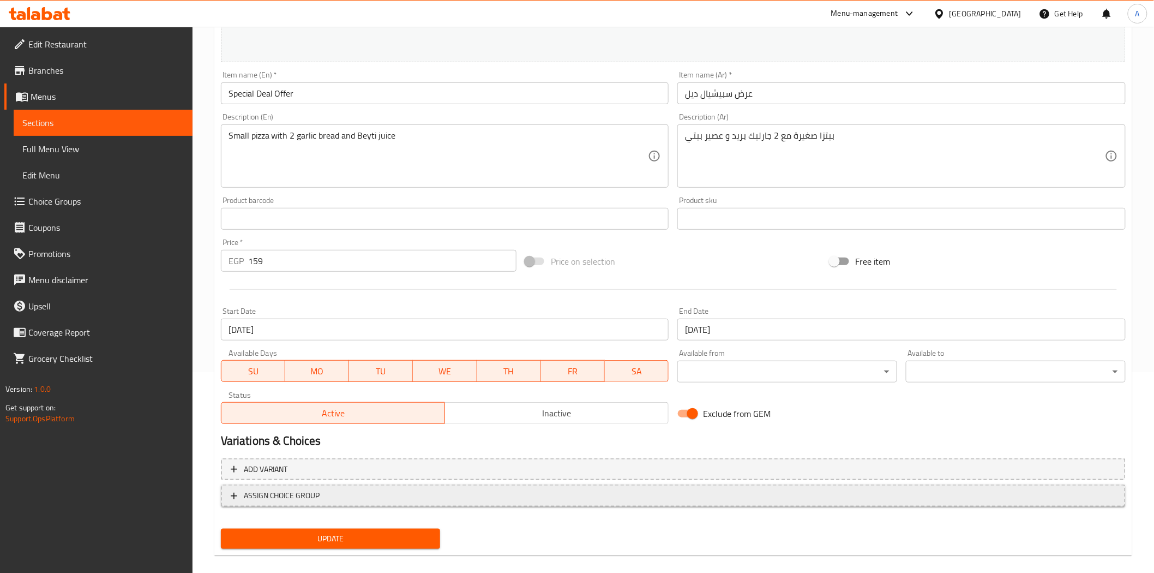
scroll to position [212, 0]
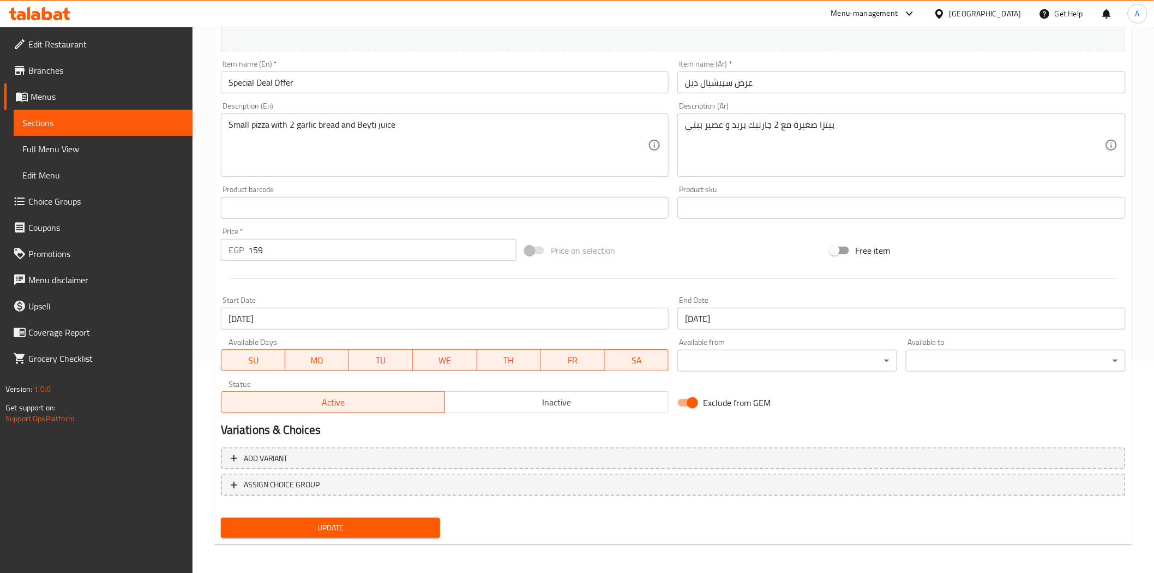
click at [374, 526] on span "Update" at bounding box center [331, 528] width 202 height 14
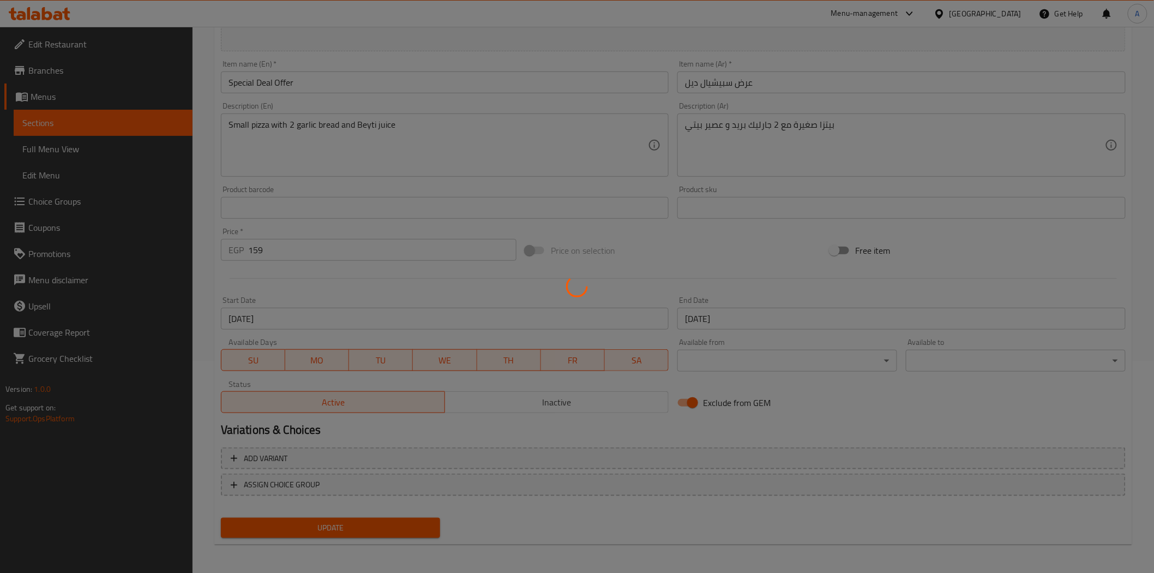
scroll to position [0, 0]
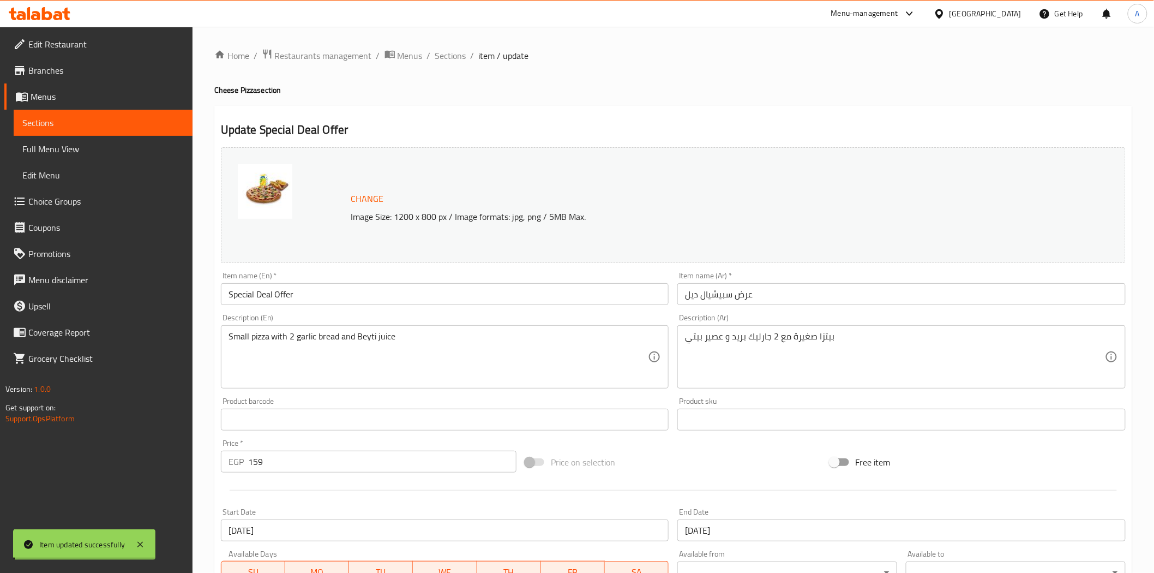
click at [448, 52] on span "Sections" at bounding box center [450, 55] width 31 height 13
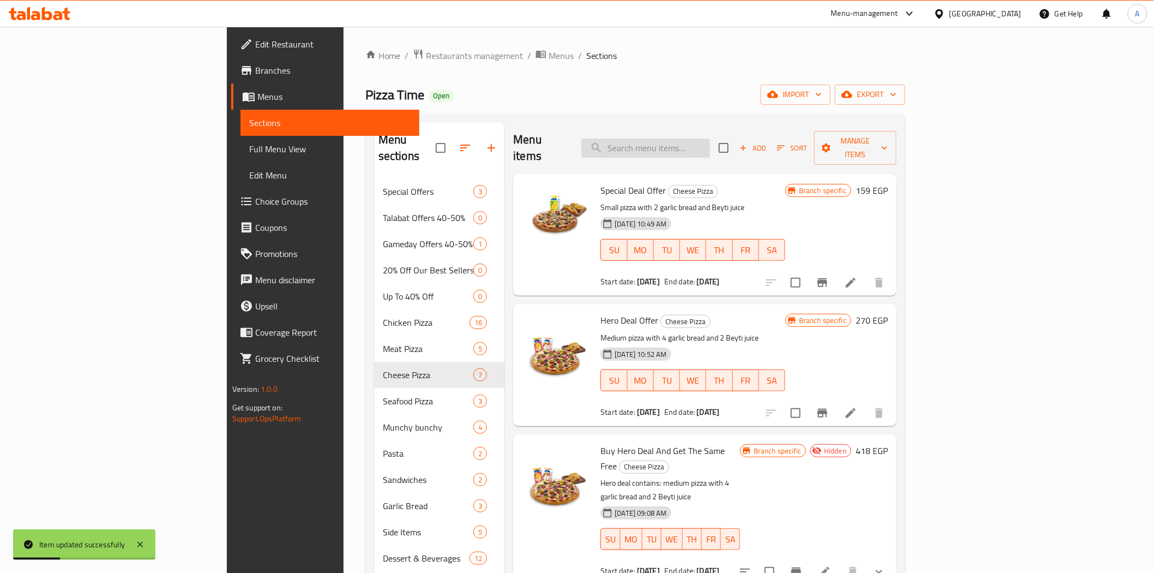
click at [710, 139] on input "search" at bounding box center [646, 148] width 129 height 19
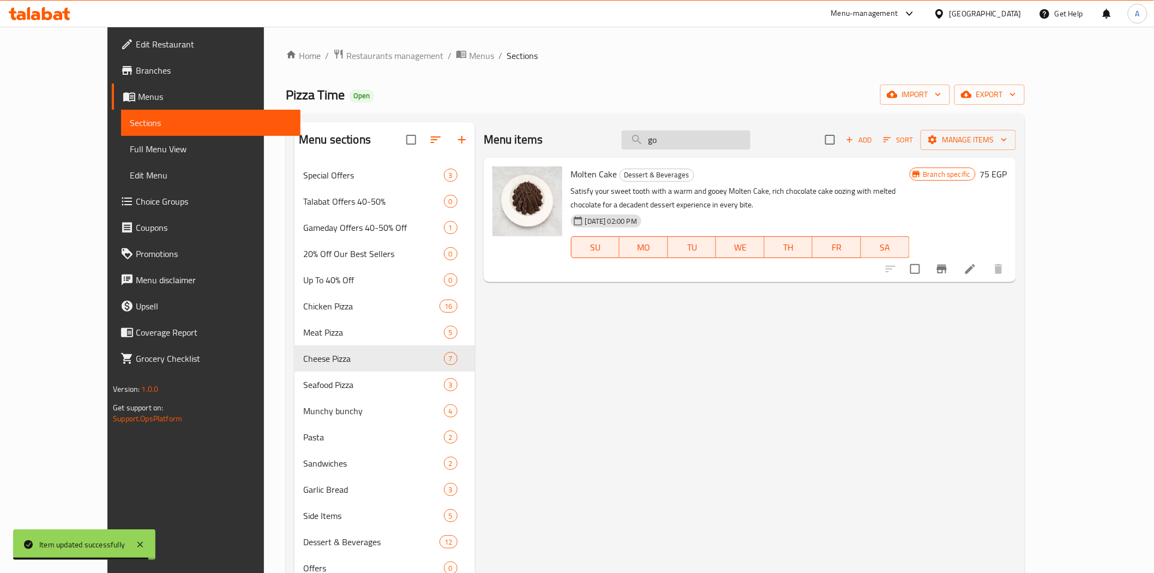
type input "g"
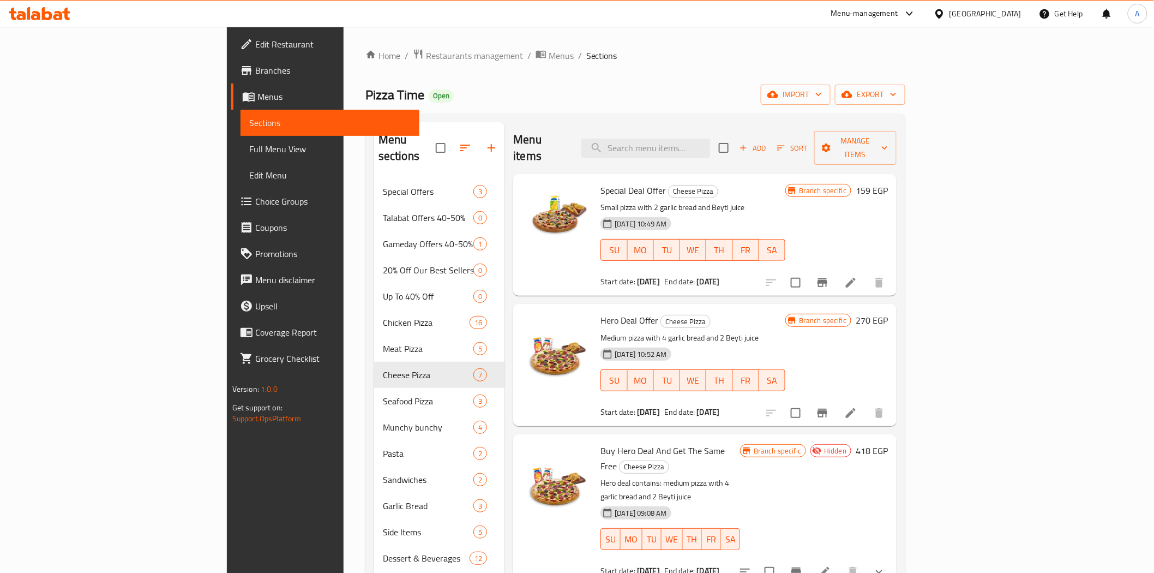
scroll to position [61, 0]
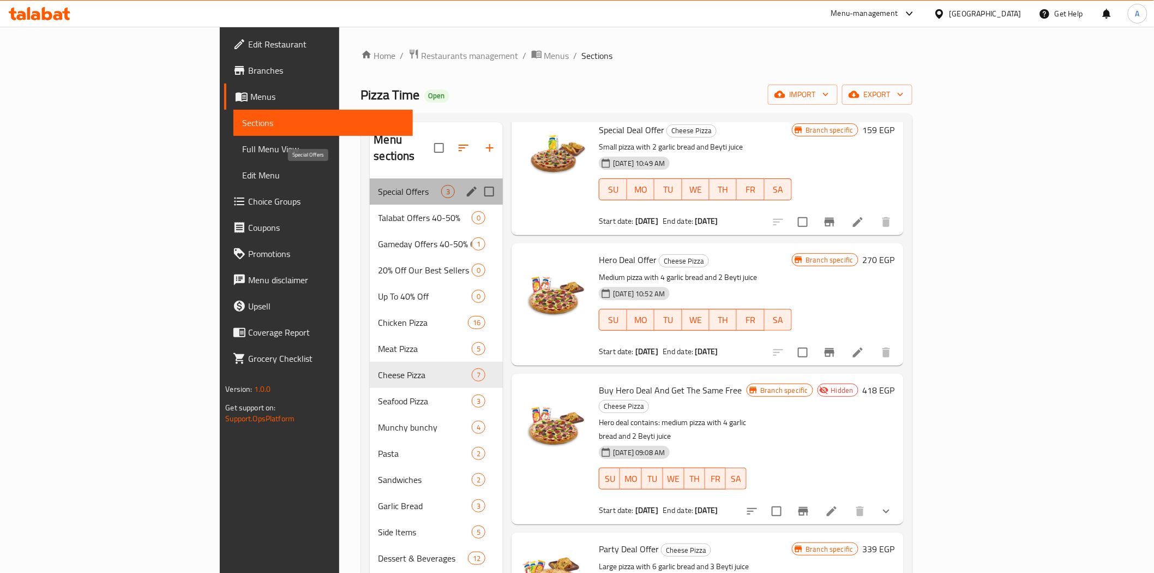
click at [379, 185] on span "Special Offers" at bounding box center [410, 191] width 63 height 13
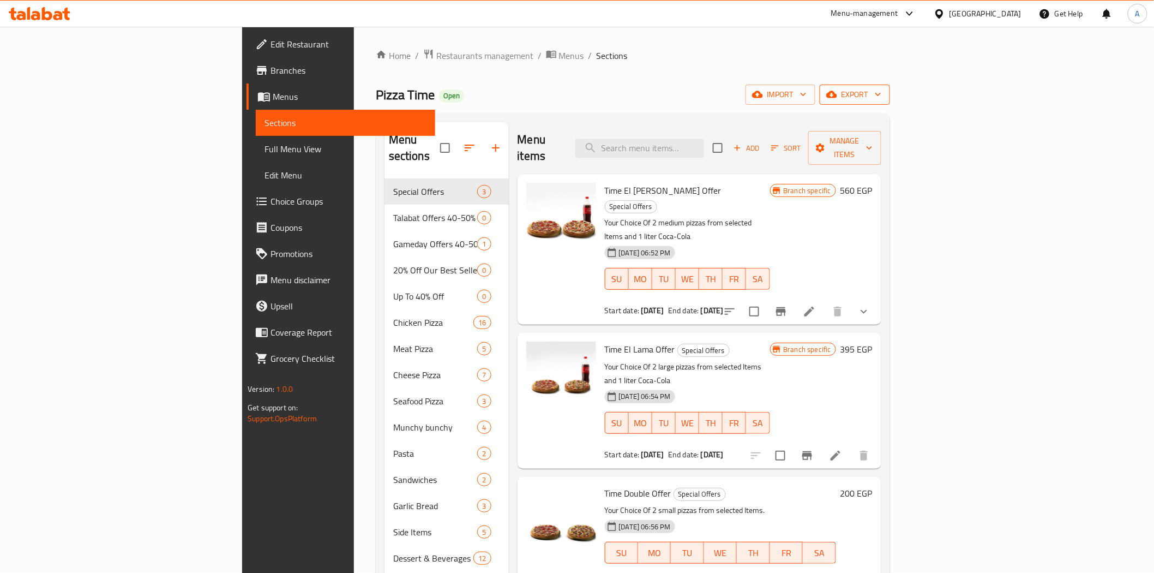
click at [882, 95] on span "export" at bounding box center [855, 95] width 53 height 14
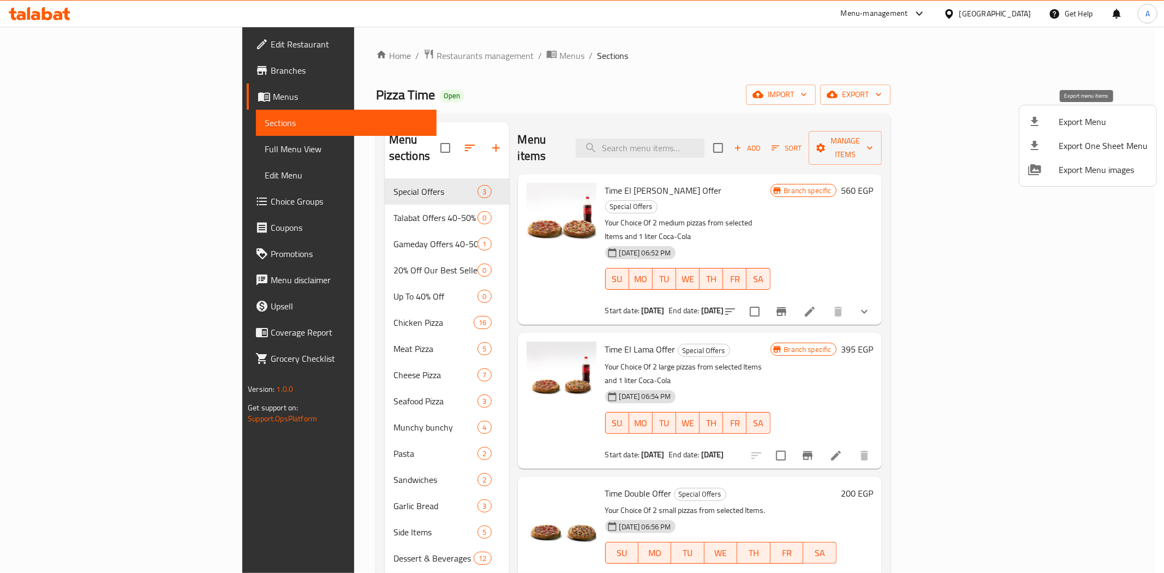
click at [1087, 124] on span "Export Menu" at bounding box center [1102, 121] width 89 height 13
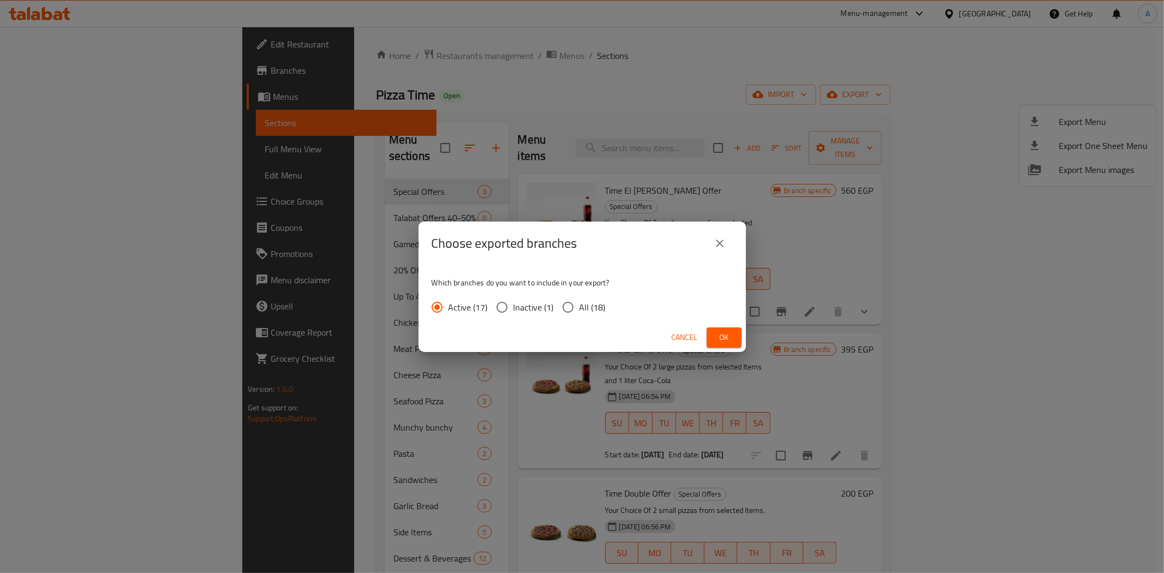
click at [572, 308] on input "All (18)" at bounding box center [567, 307] width 23 height 23
radio input "true"
click at [724, 334] on span "Ok" at bounding box center [723, 338] width 17 height 14
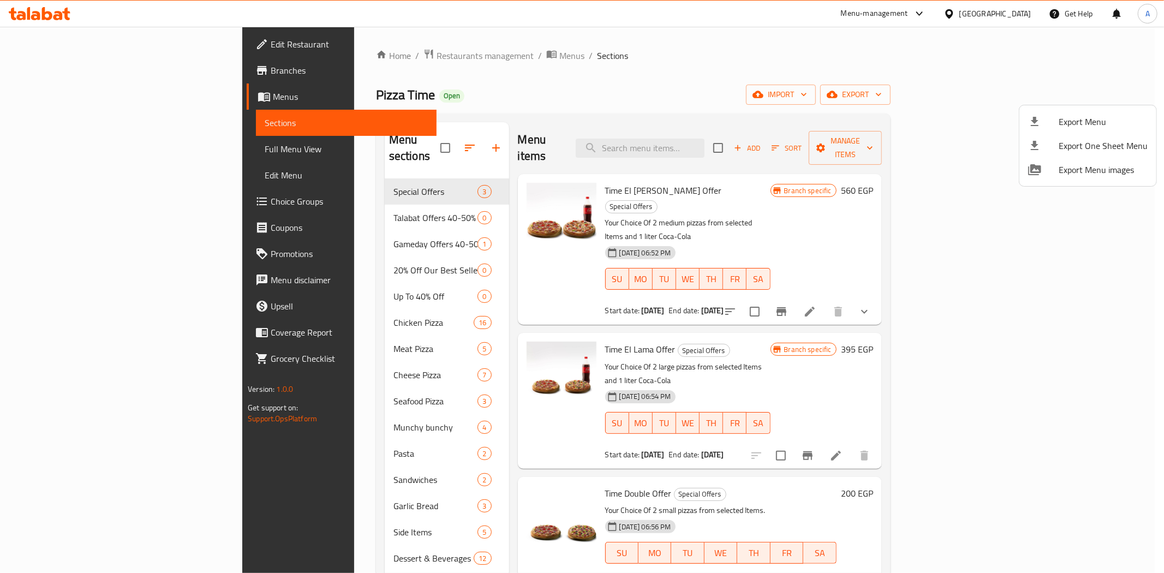
click at [684, 107] on div at bounding box center [582, 286] width 1164 height 573
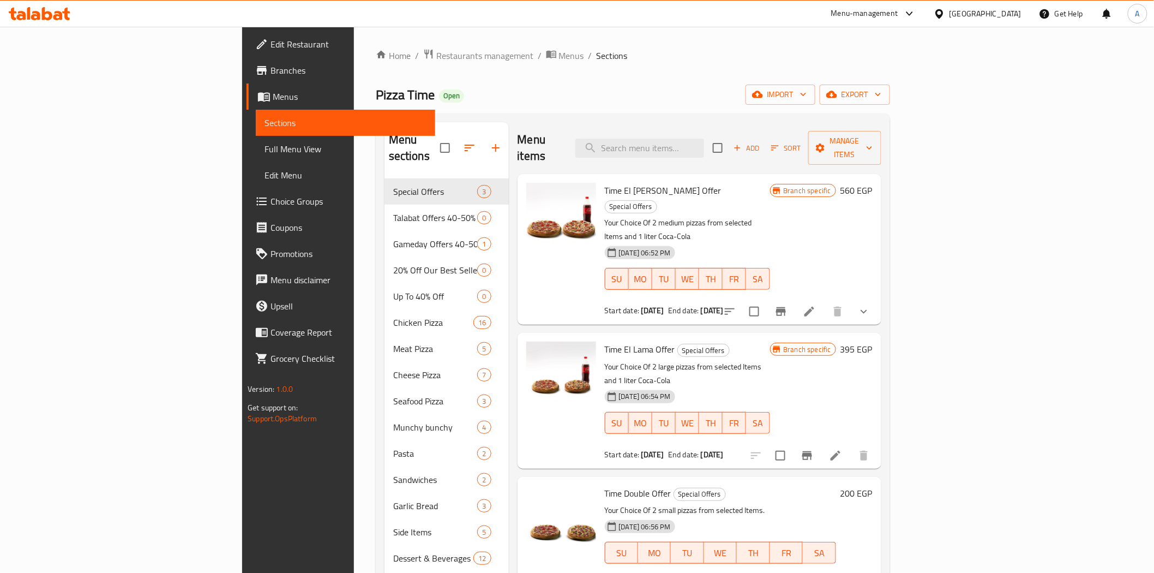
click at [636, 73] on div "Home / Restaurants management / Menus / Sections Pizza Time Open import export …" at bounding box center [633, 408] width 514 height 719
